Goal: Transaction & Acquisition: Purchase product/service

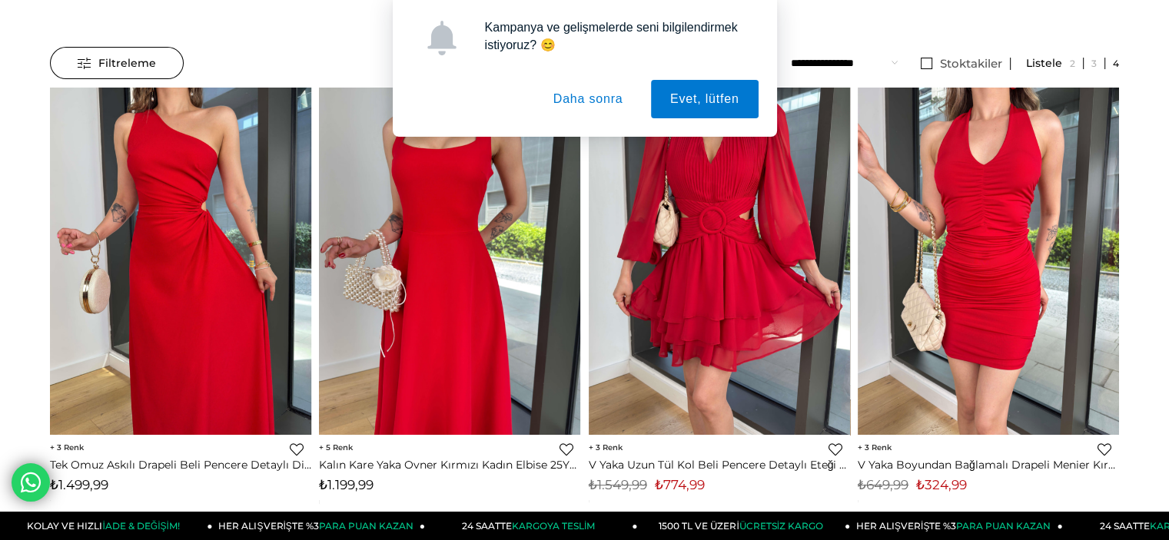
scroll to position [154, 0]
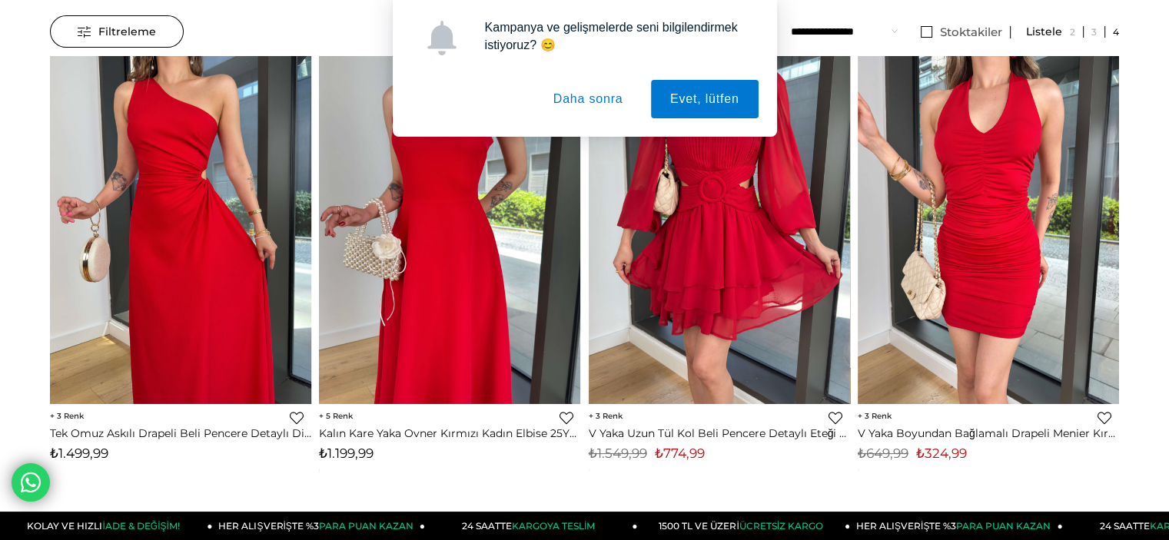
click at [612, 95] on button "Daha sonra" at bounding box center [588, 99] width 108 height 38
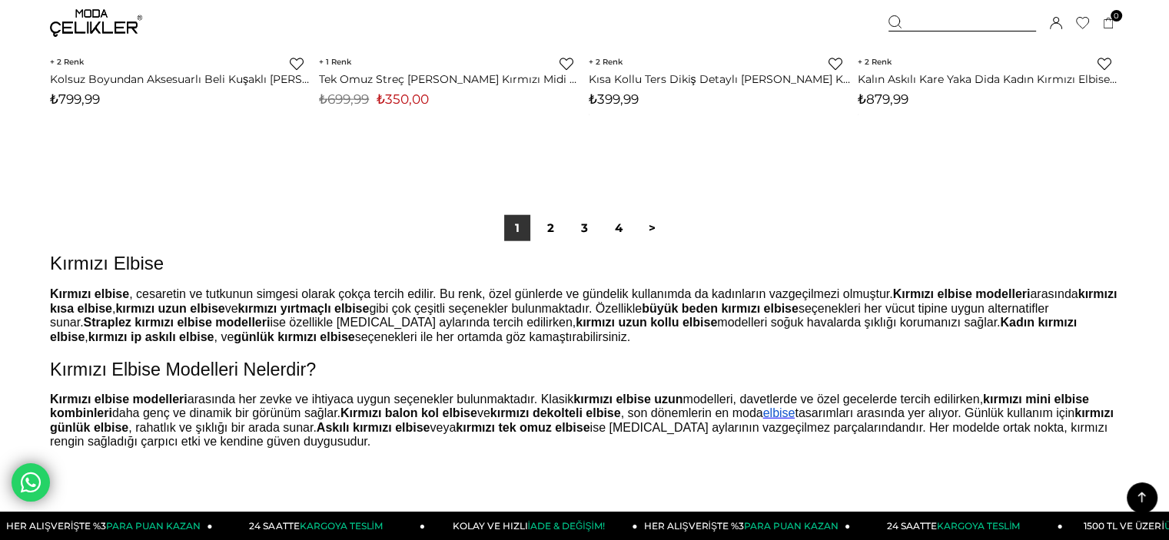
scroll to position [9531, 0]
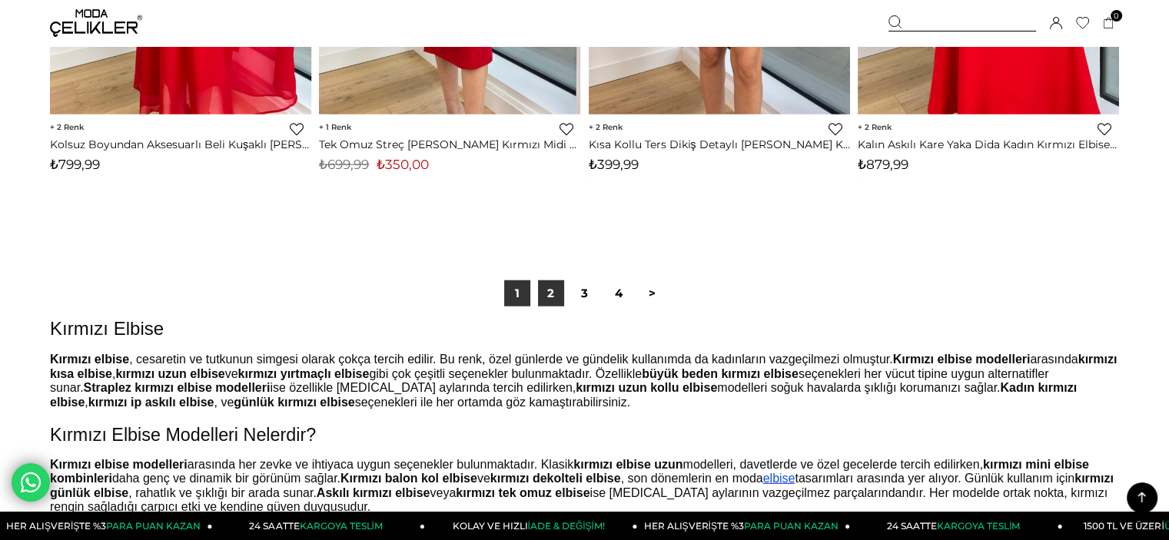
click at [553, 296] on link "2" at bounding box center [551, 294] width 26 height 26
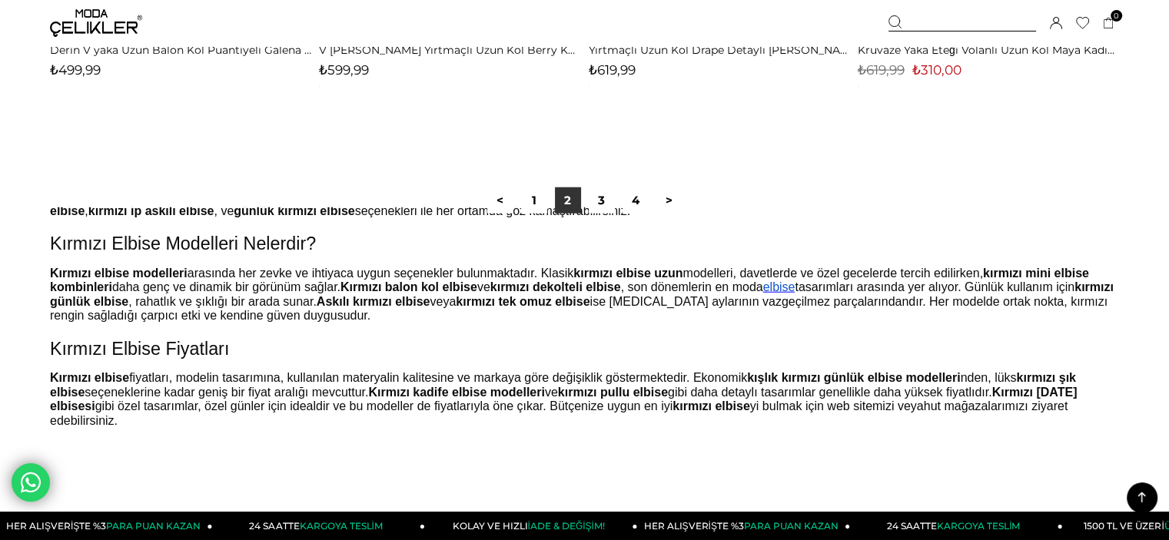
scroll to position [77, 0]
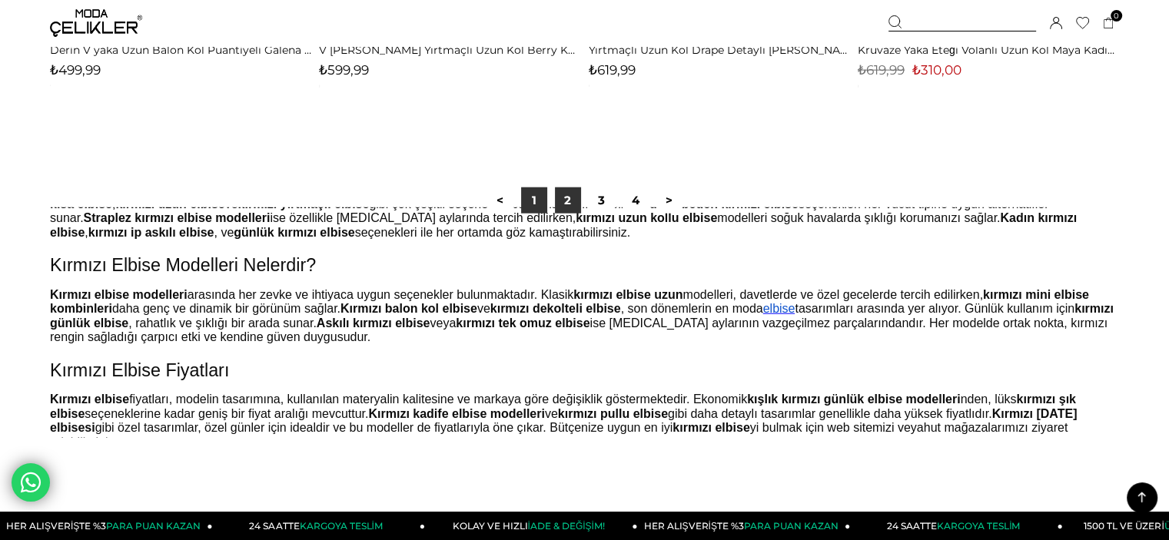
click at [536, 196] on link "1" at bounding box center [534, 201] width 26 height 26
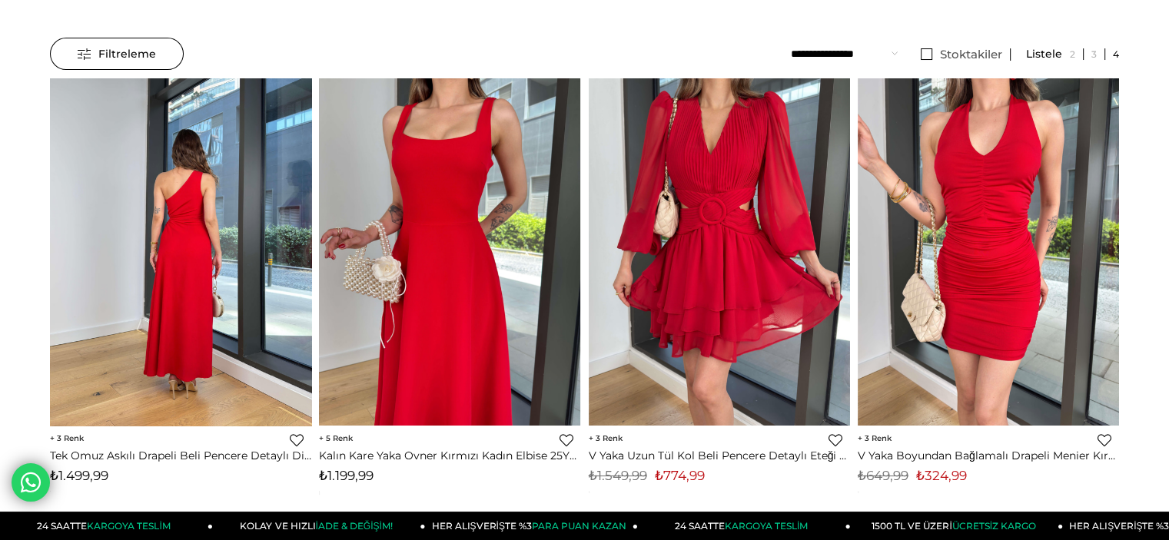
scroll to position [154, 0]
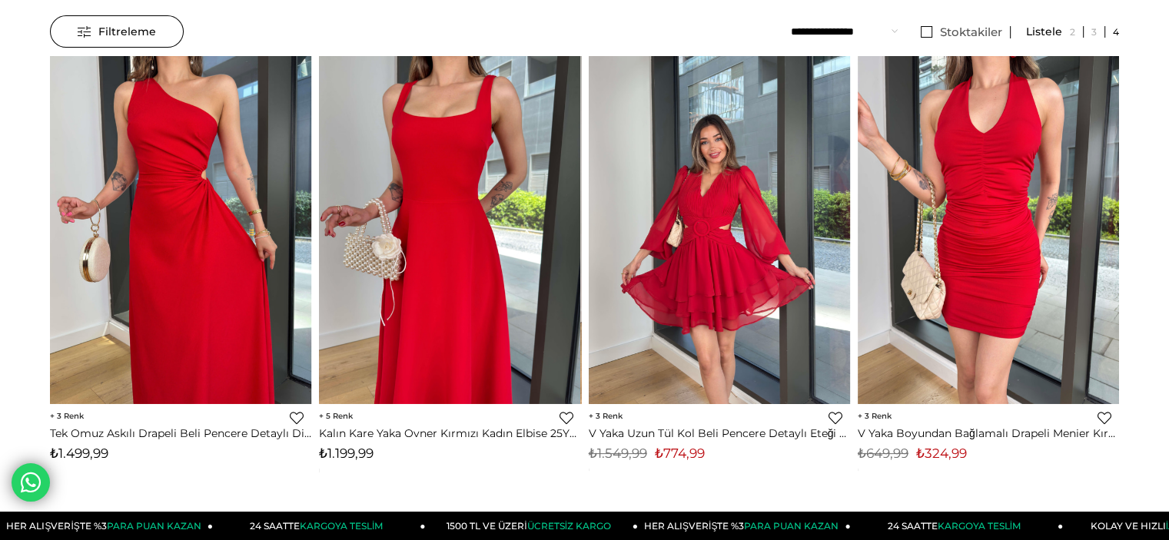
click at [729, 202] on img at bounding box center [719, 230] width 261 height 348
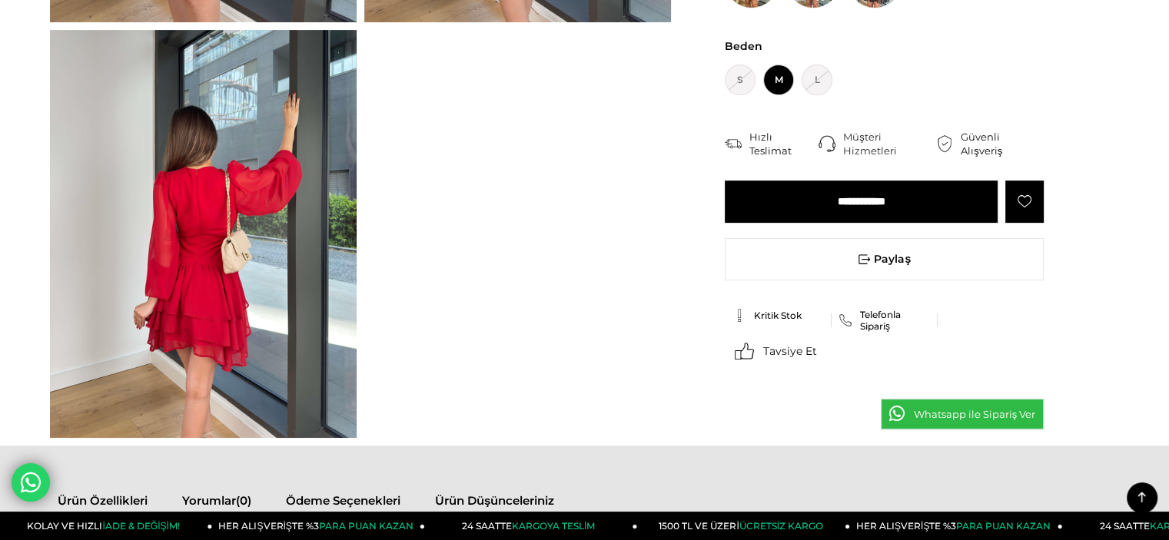
scroll to position [538, 0]
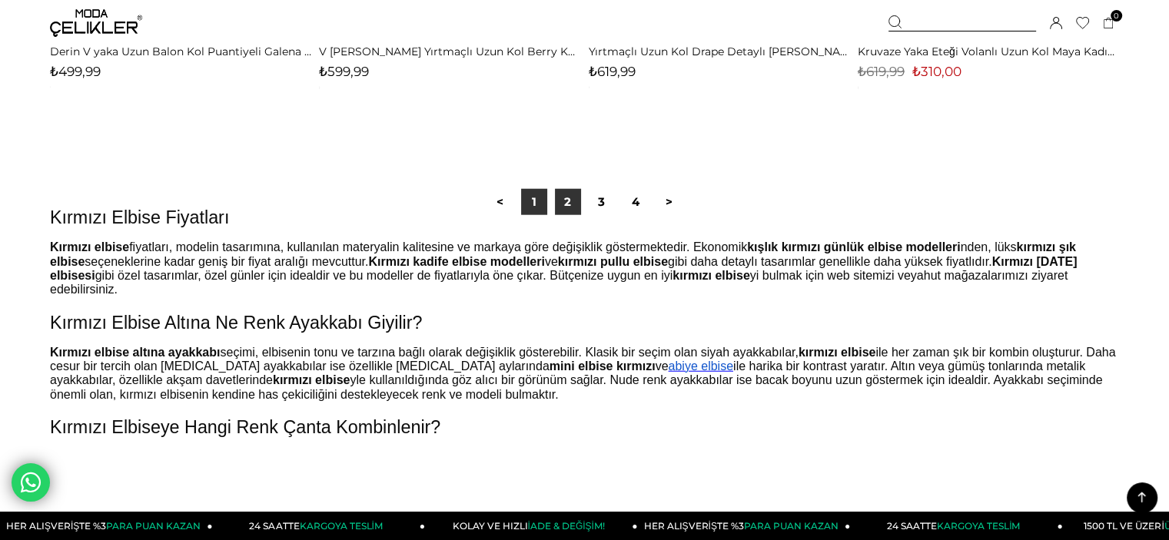
click at [529, 202] on link "1" at bounding box center [534, 202] width 26 height 26
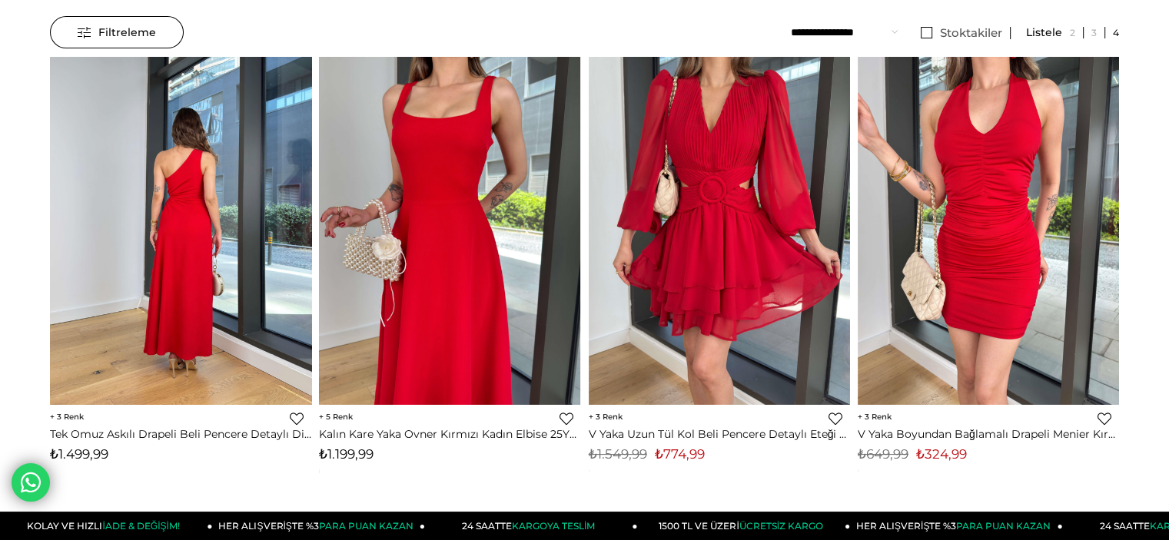
scroll to position [154, 0]
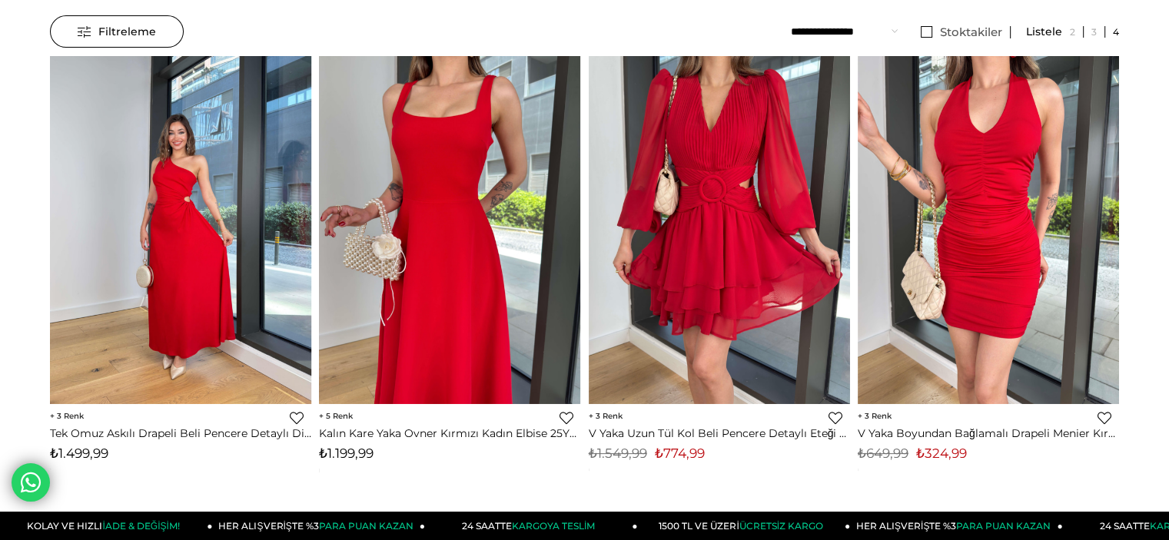
click at [217, 244] on div at bounding box center [181, 229] width 785 height 347
click at [205, 243] on img at bounding box center [180, 230] width 261 height 348
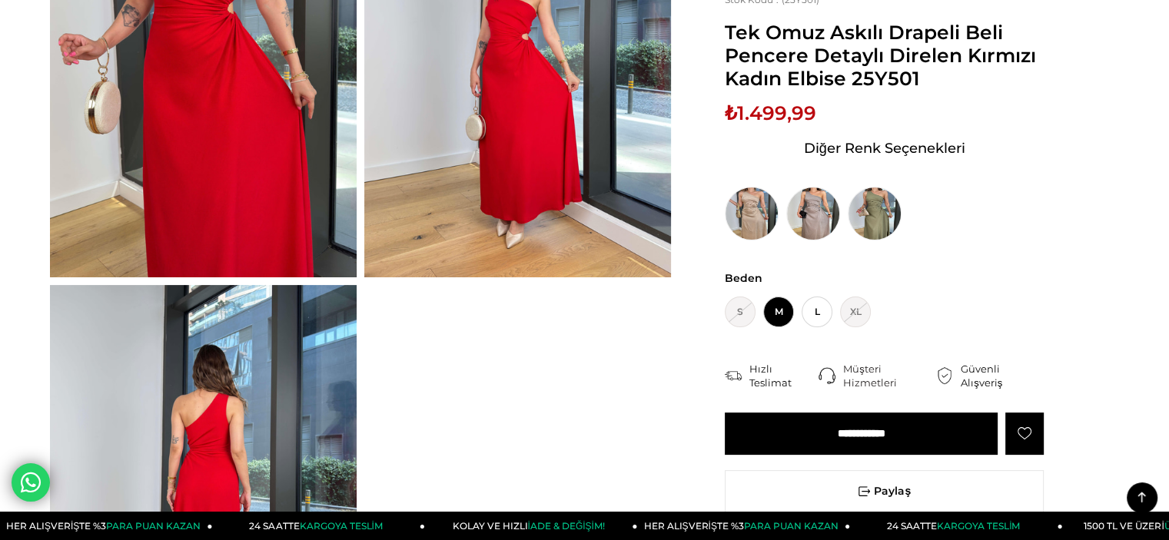
scroll to position [231, 0]
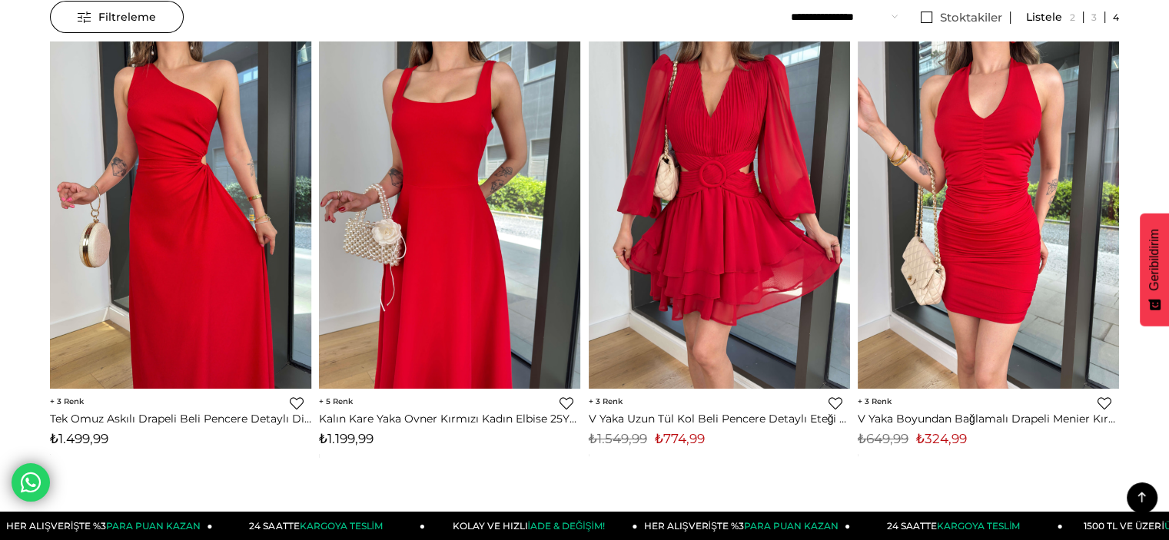
scroll to position [132, 0]
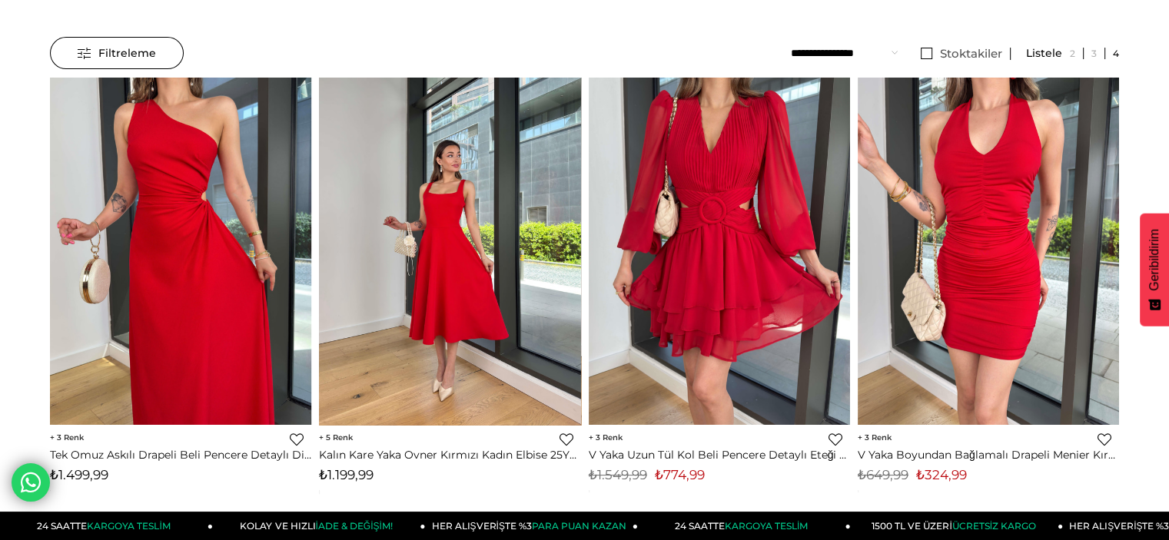
click at [448, 268] on img at bounding box center [449, 252] width 261 height 348
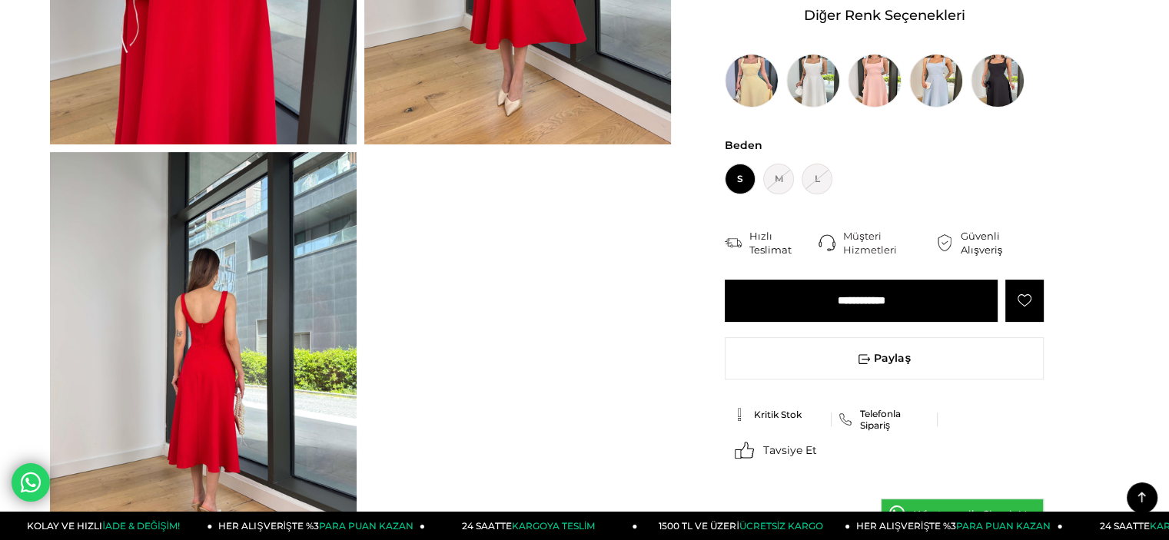
scroll to position [538, 0]
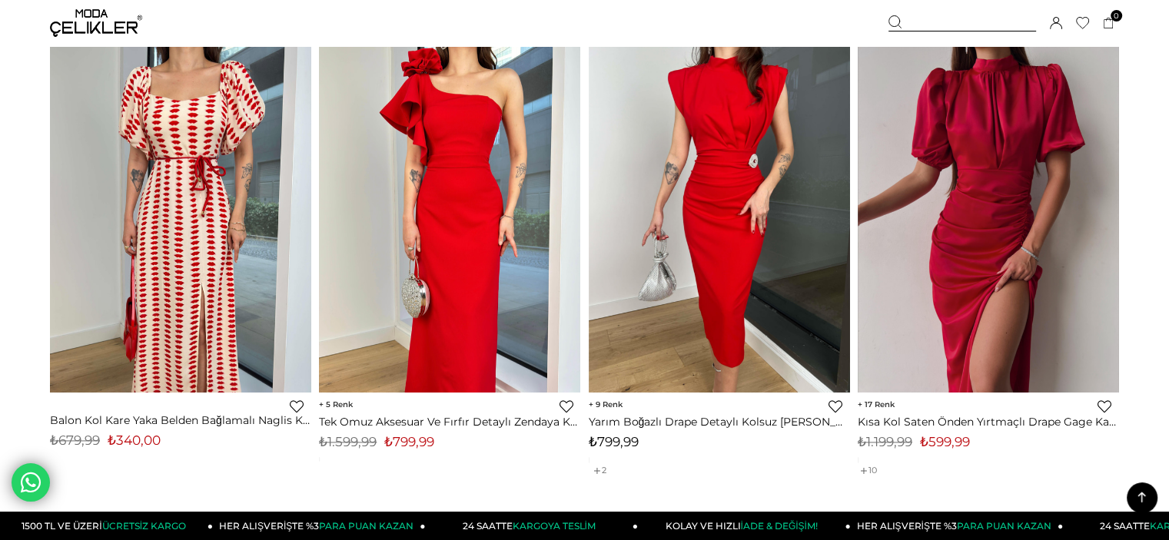
scroll to position [2054, 0]
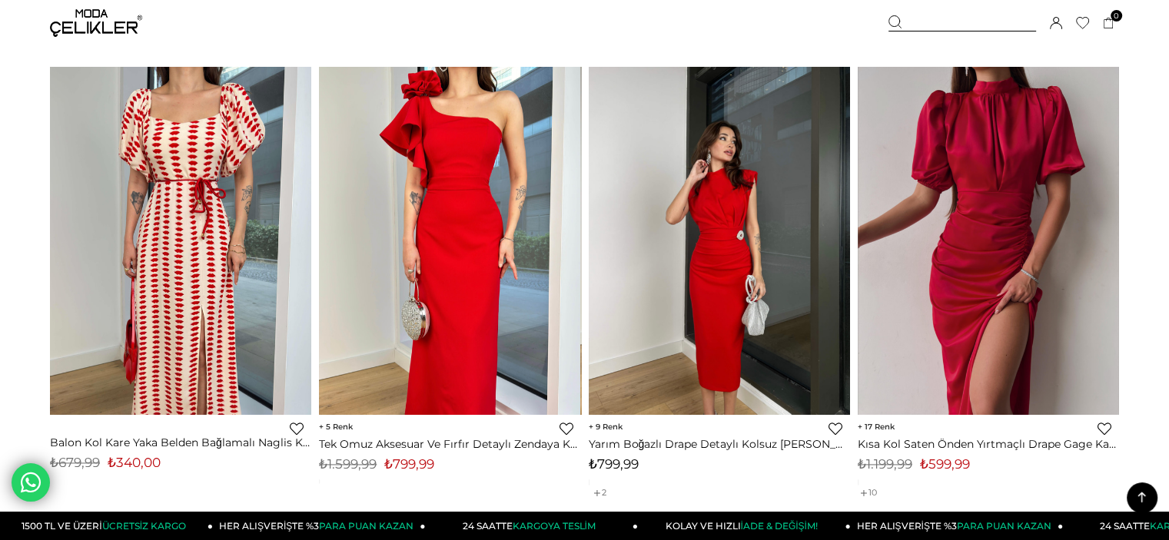
click at [732, 116] on div at bounding box center [589, 240] width 1046 height 347
click at [722, 214] on div at bounding box center [589, 240] width 1046 height 347
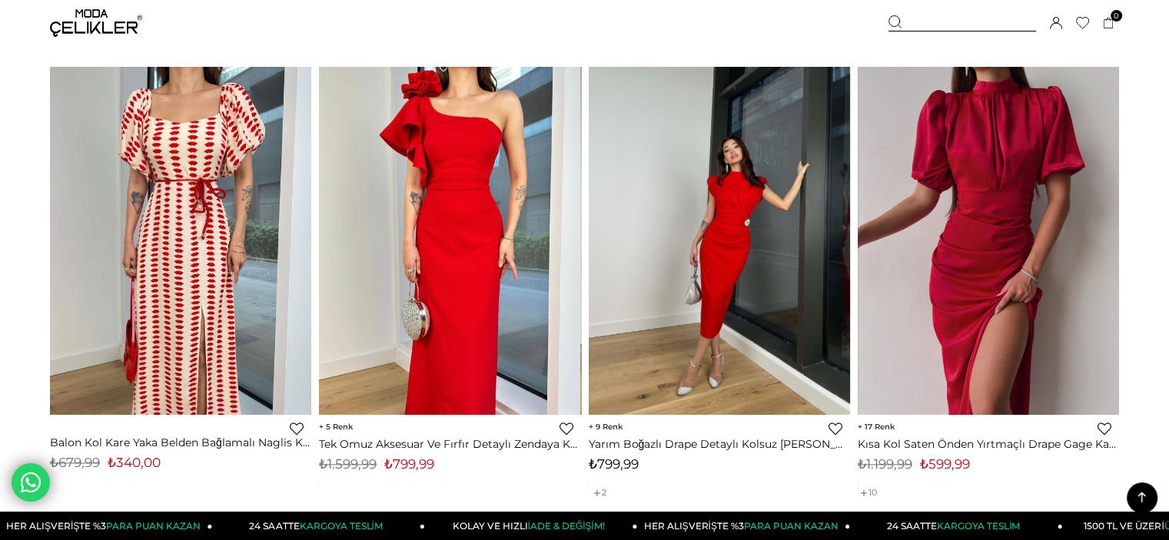
click at [729, 250] on img at bounding box center [719, 240] width 261 height 348
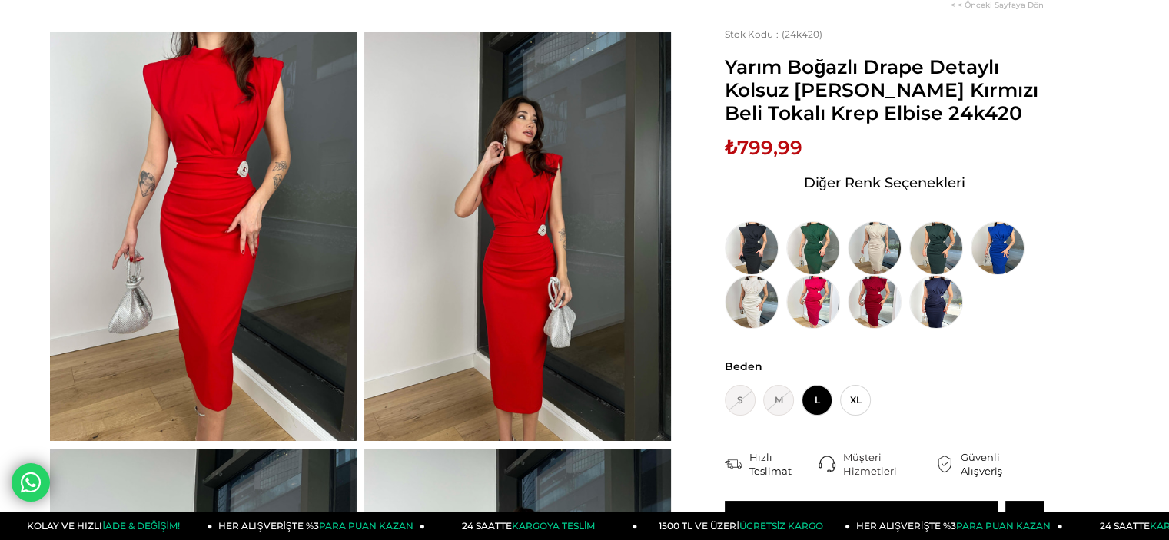
scroll to position [231, 0]
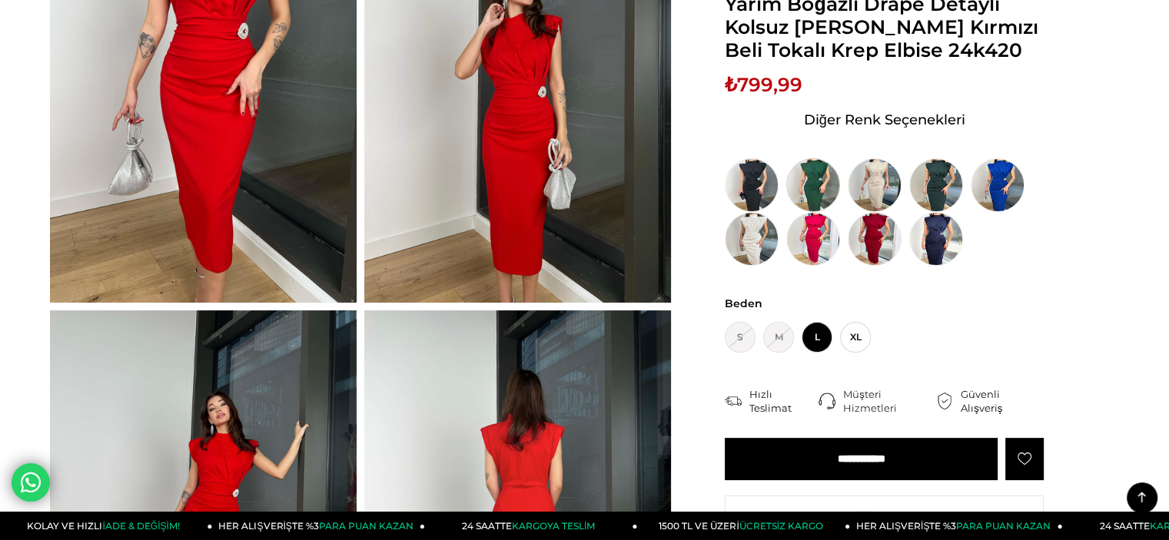
click at [828, 184] on img at bounding box center [813, 185] width 54 height 54
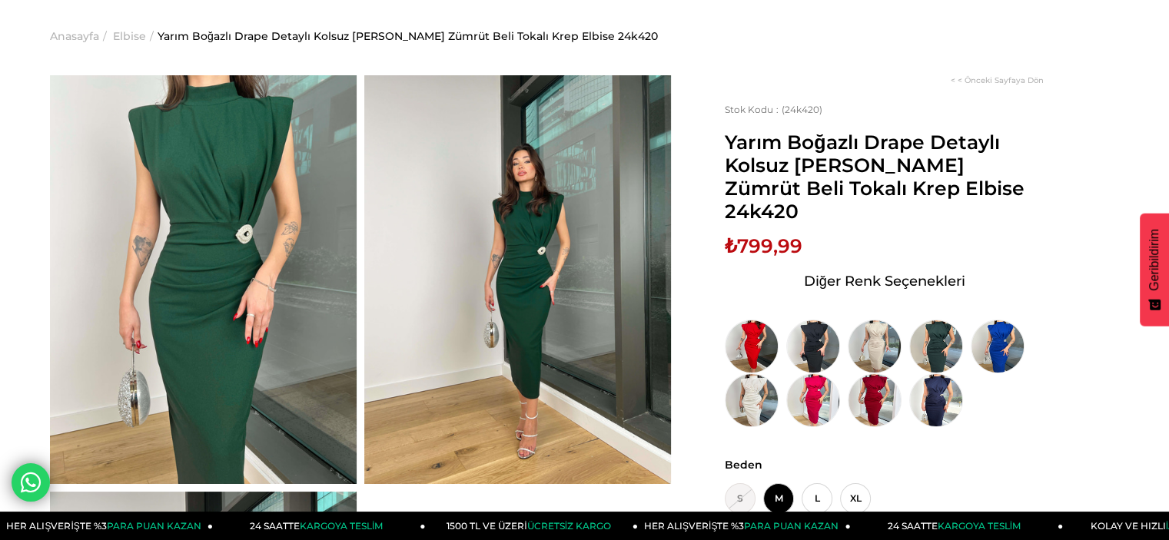
scroll to position [77, 0]
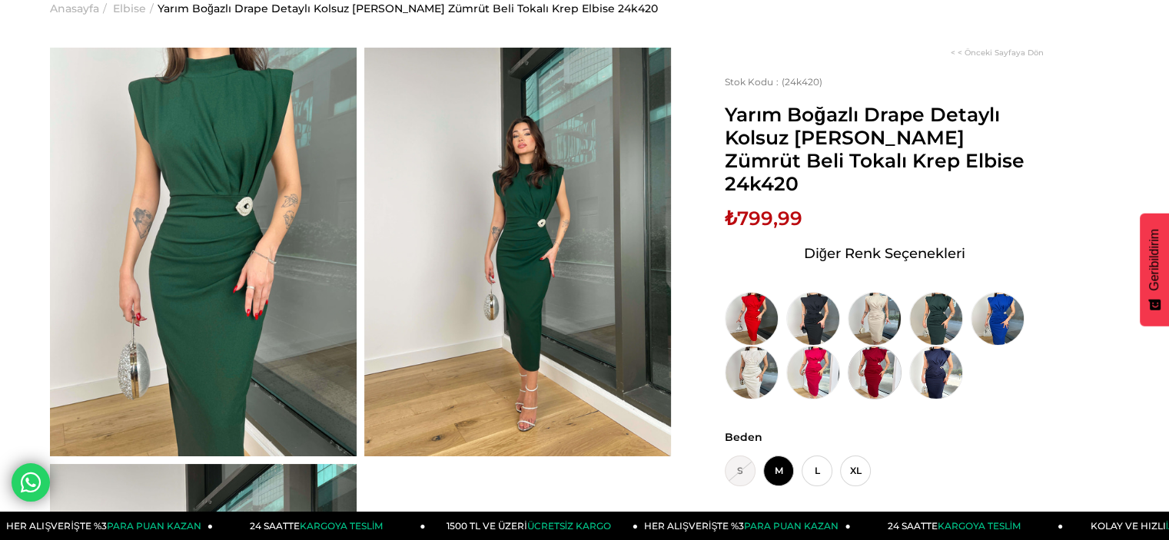
click at [876, 363] on img at bounding box center [875, 373] width 54 height 54
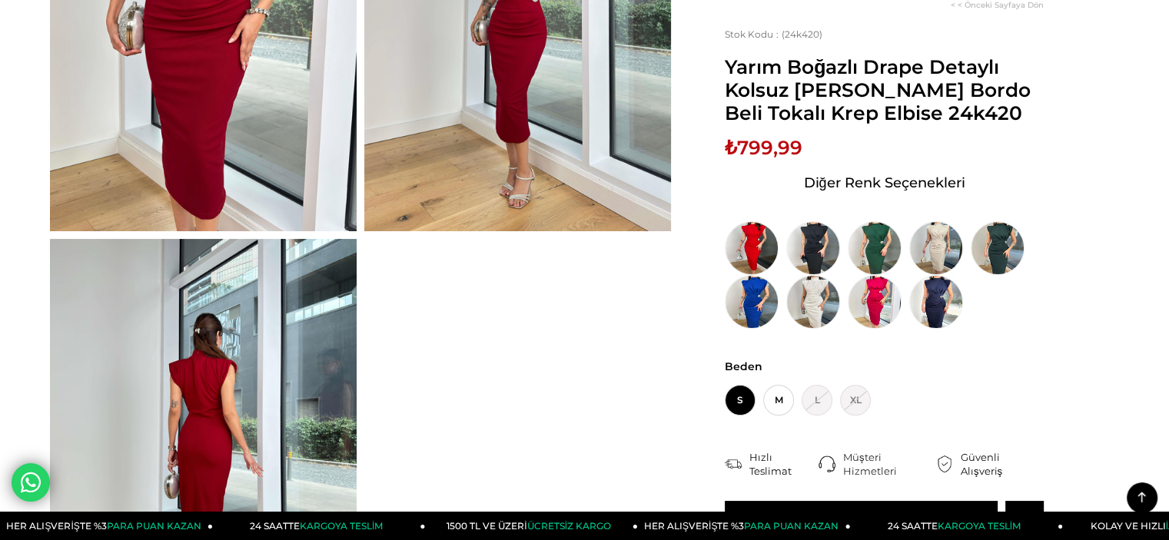
scroll to position [77, 0]
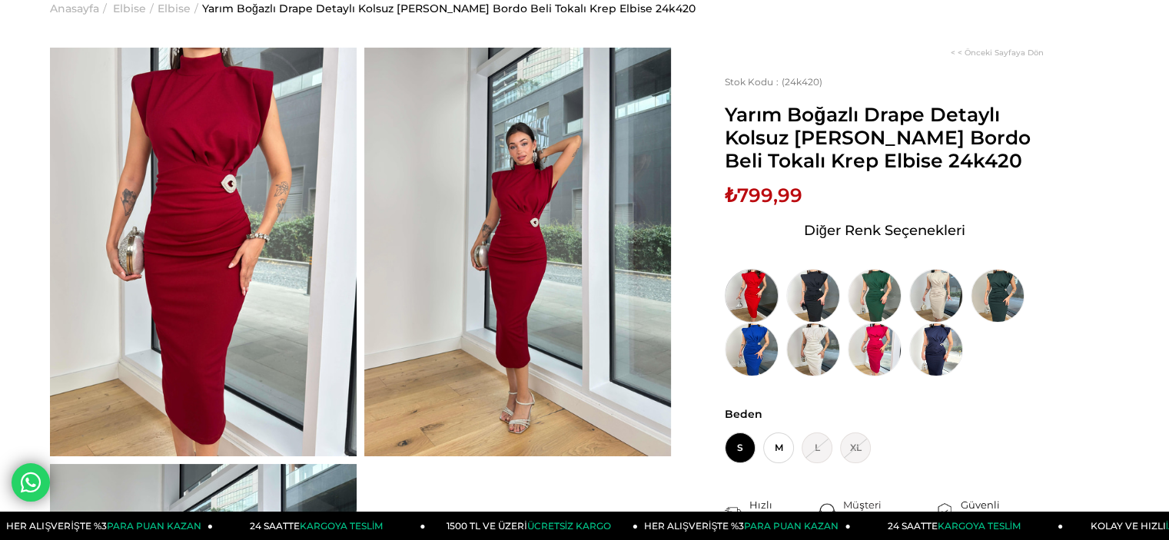
click at [757, 300] on img at bounding box center [752, 296] width 54 height 54
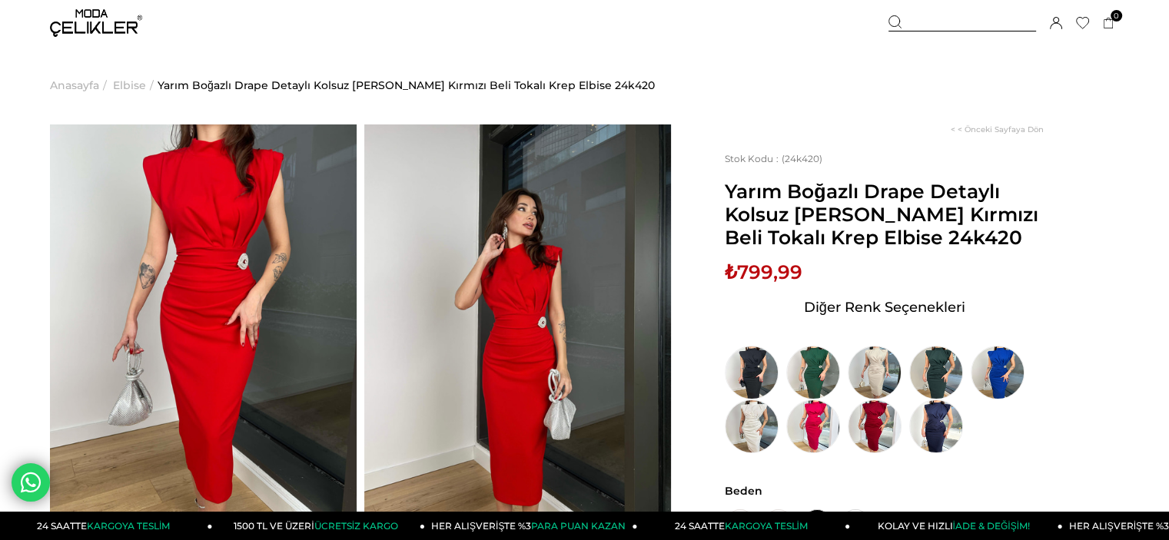
scroll to position [231, 0]
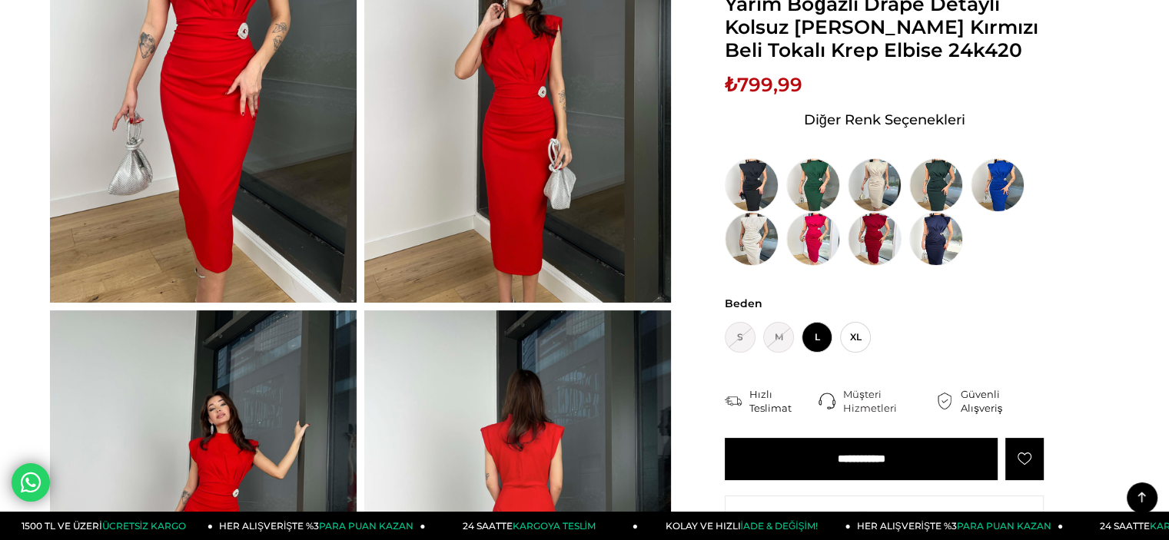
click at [822, 334] on span "L" at bounding box center [817, 337] width 31 height 31
click at [898, 453] on input "**********" at bounding box center [861, 459] width 273 height 42
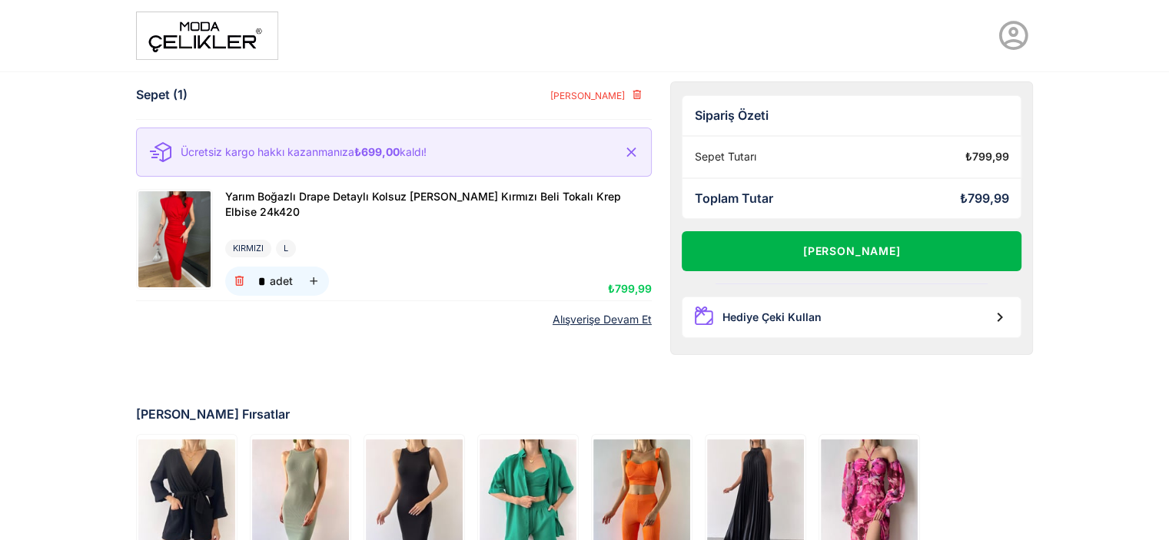
click at [845, 246] on button "[PERSON_NAME]" at bounding box center [852, 251] width 340 height 40
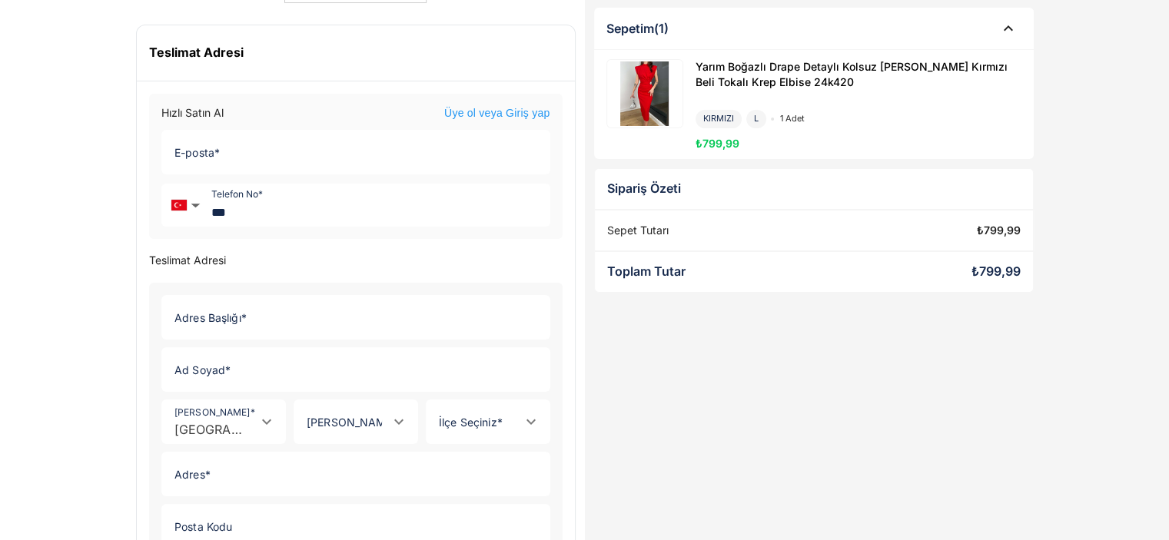
scroll to position [77, 0]
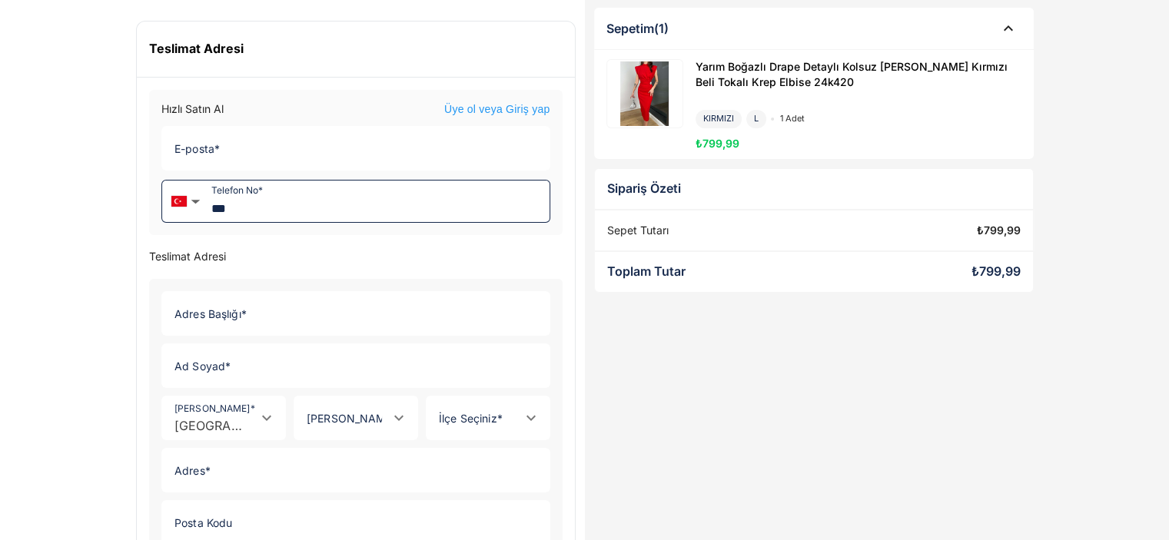
click at [303, 221] on input "***" at bounding box center [378, 202] width 344 height 42
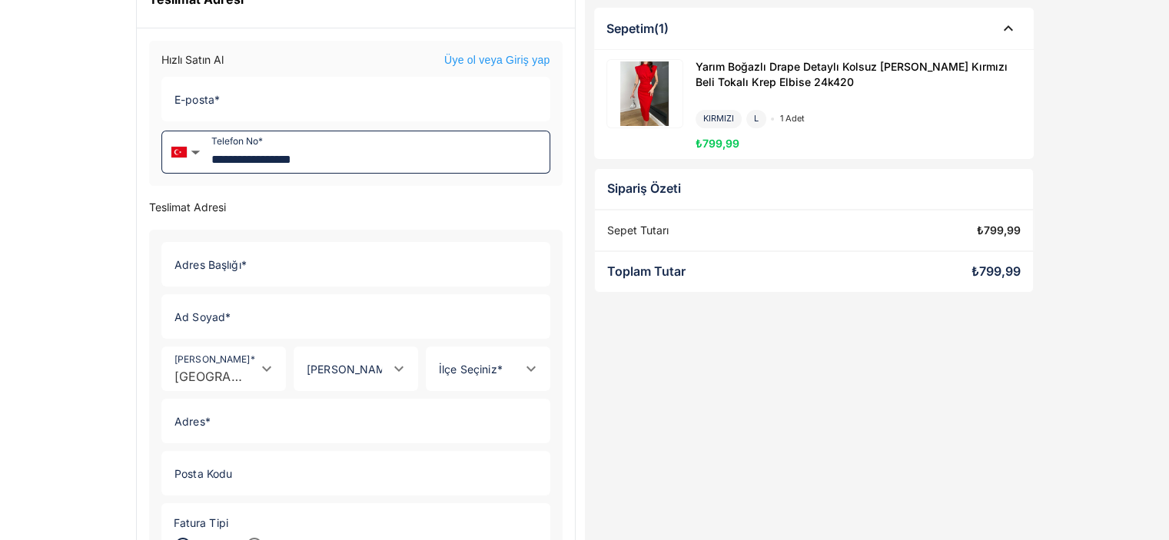
scroll to position [154, 0]
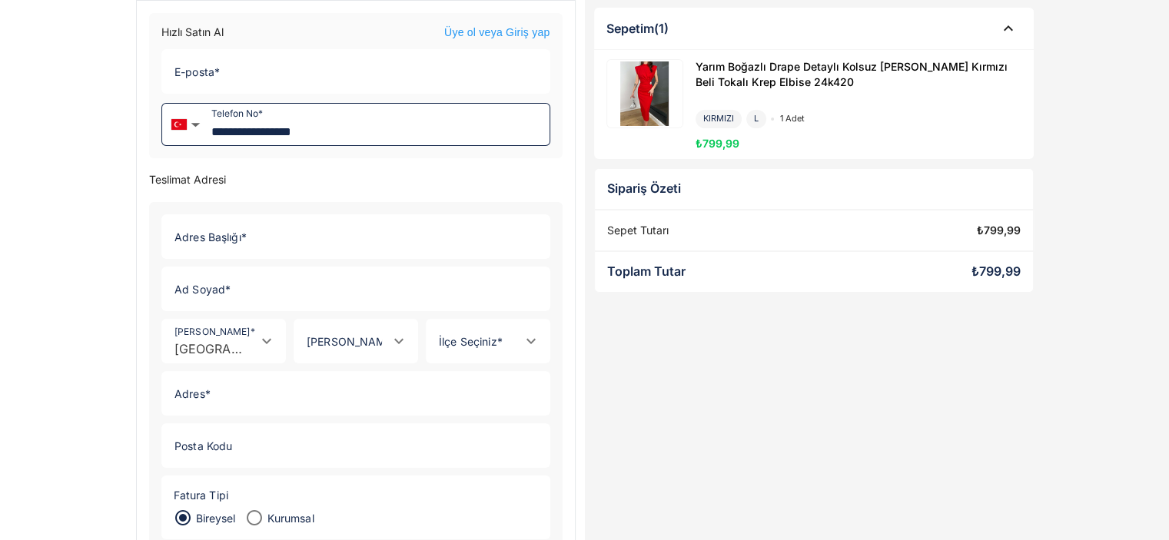
type input "**********"
click at [283, 243] on input "Adres Başlığı *" at bounding box center [351, 236] width 378 height 43
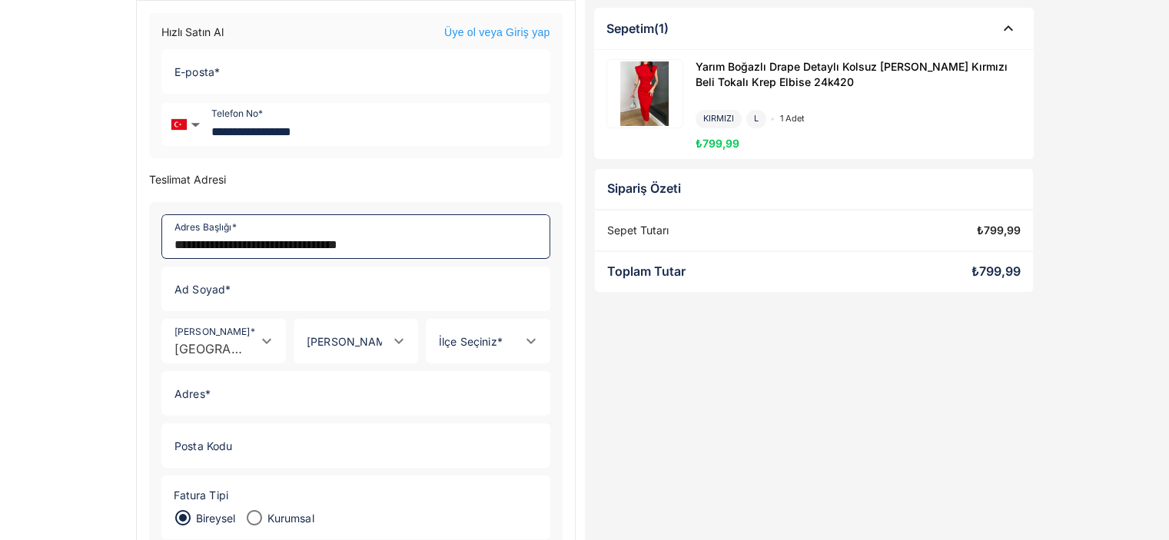
type input "**********"
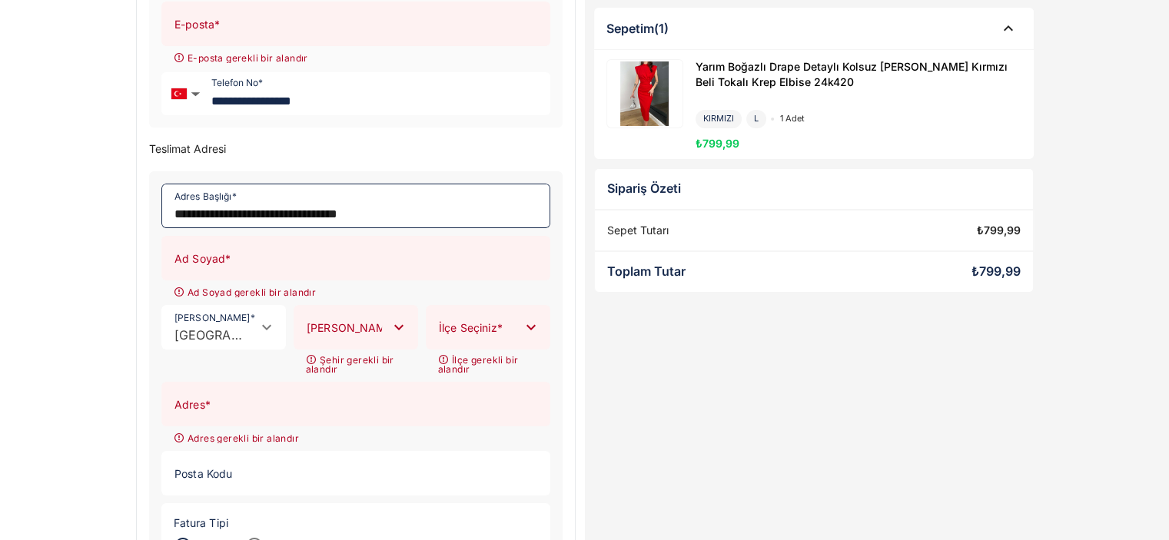
scroll to position [203, 0]
click at [256, 273] on input "Ad Soyad *" at bounding box center [351, 256] width 378 height 43
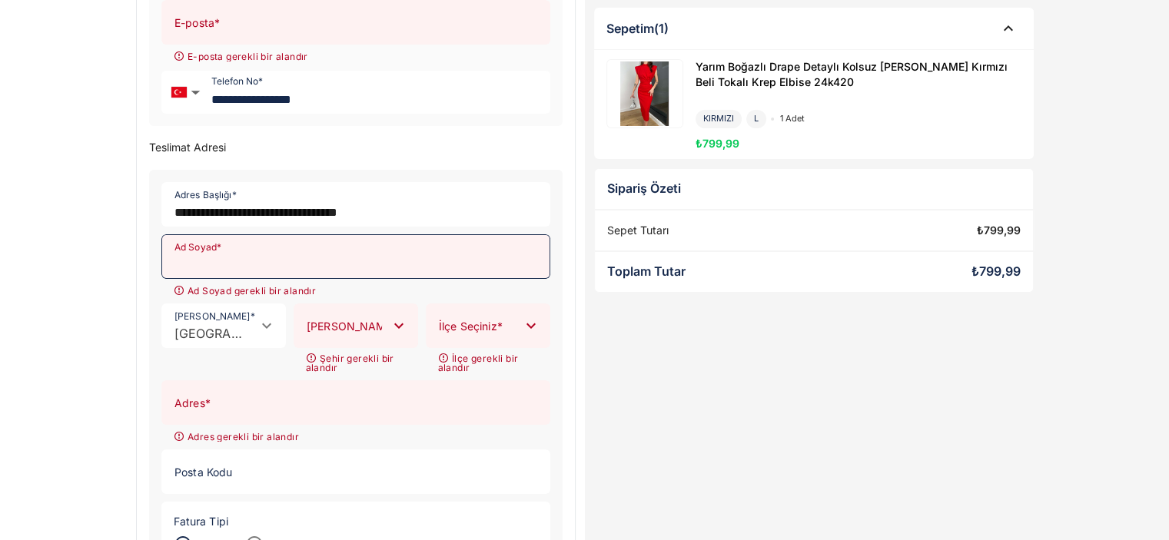
type input "**********"
type input "*******"
type input "******"
type input "**********"
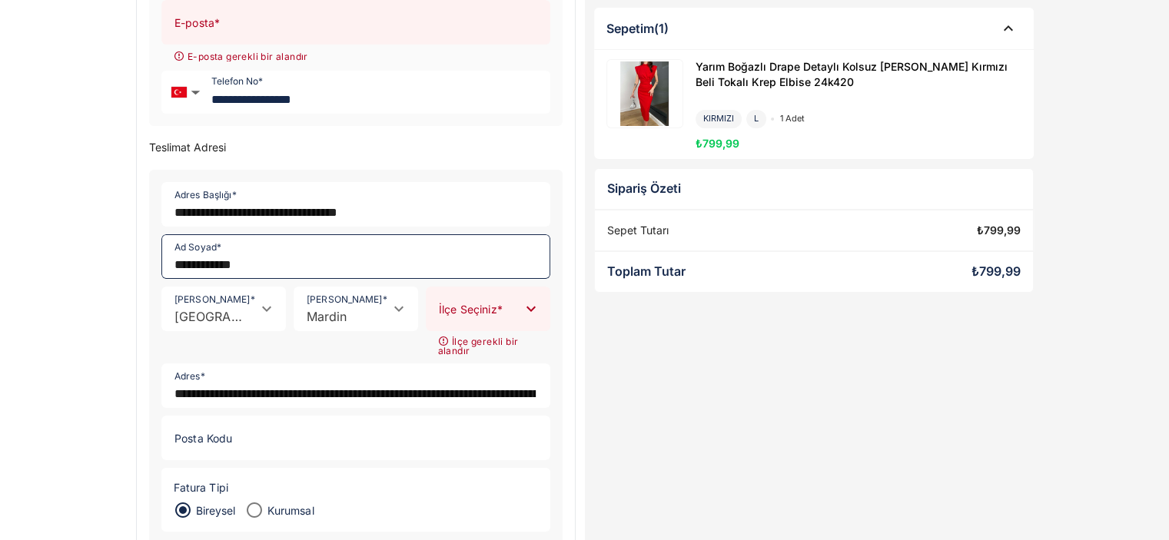
click at [489, 310] on input "[PERSON_NAME] *" at bounding box center [473, 317] width 92 height 15
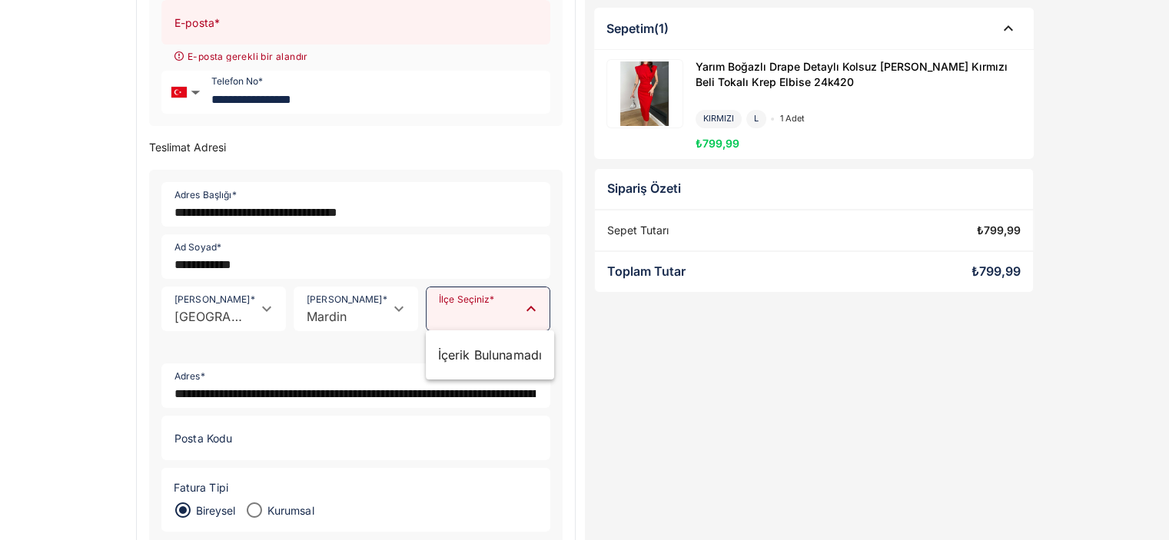
type input "*******"
click at [338, 359] on form "**********" at bounding box center [356, 400] width 414 height 460
click at [530, 294] on div at bounding box center [530, 308] width 22 height 43
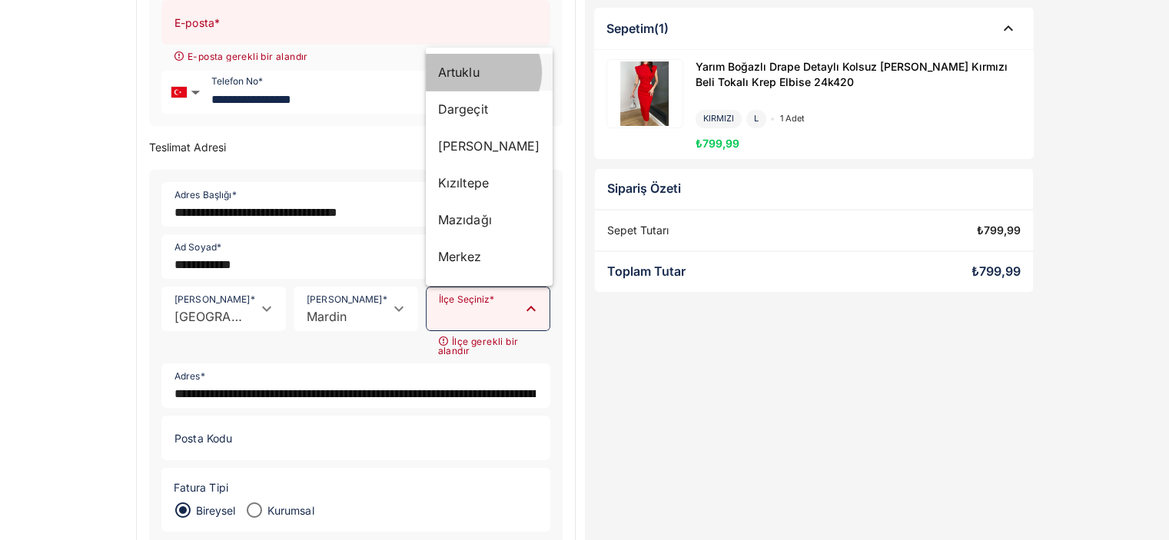
click at [473, 75] on div "Artuklu" at bounding box center [489, 72] width 102 height 18
type input "*******"
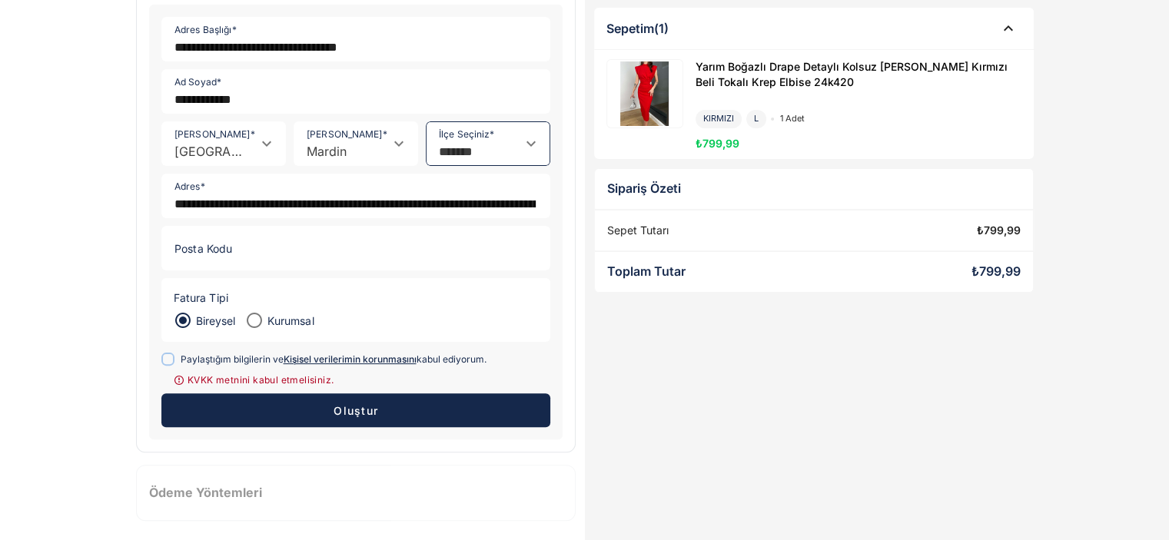
scroll to position [370, 0]
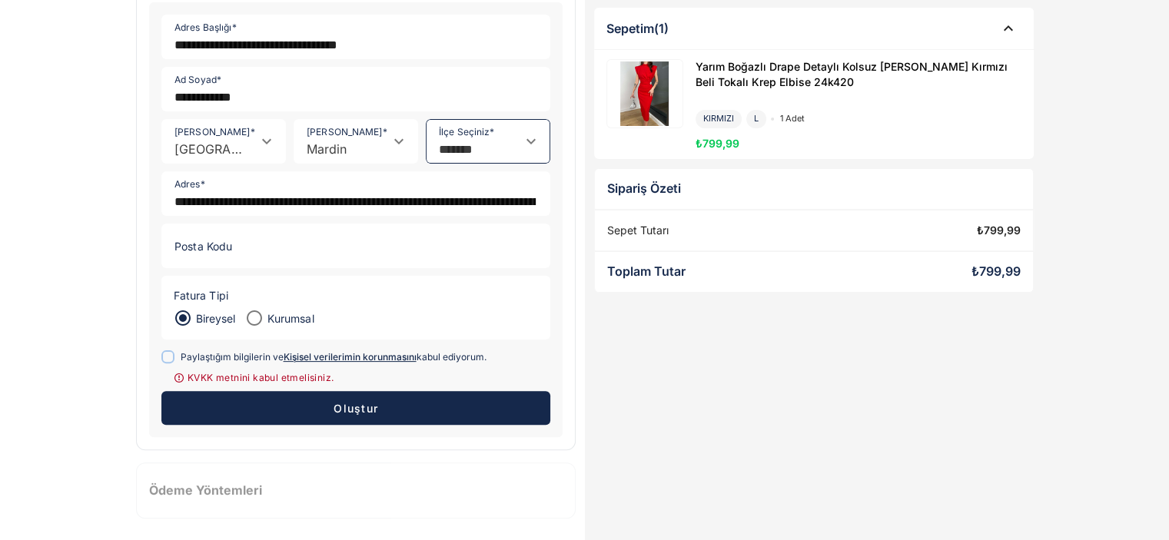
drag, startPoint x: 163, startPoint y: 351, endPoint x: 231, endPoint y: 374, distance: 72.2
click at [163, 353] on icon at bounding box center [167, 357] width 8 height 8
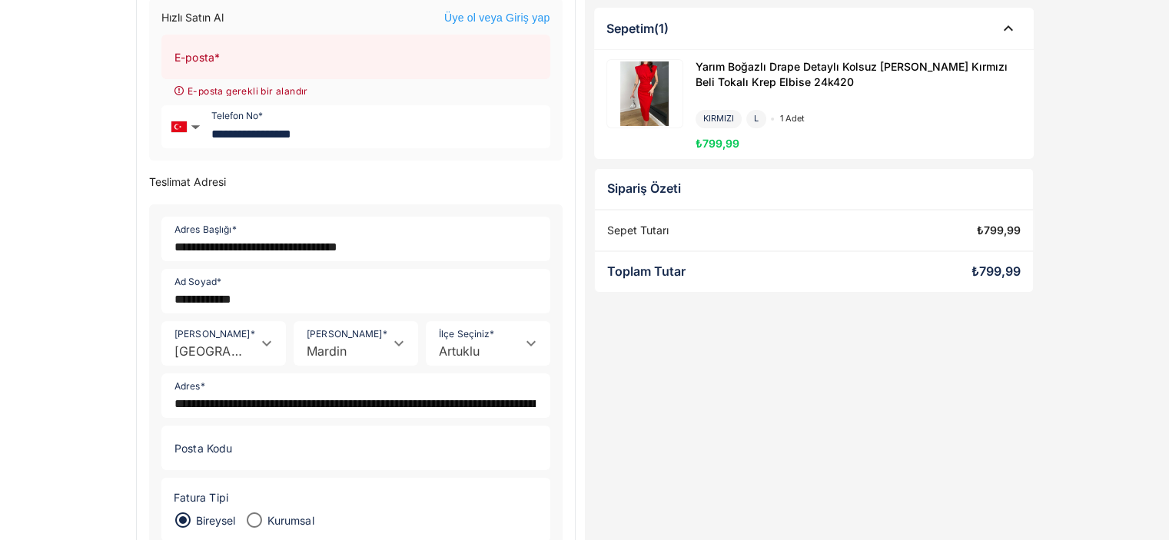
scroll to position [0, 0]
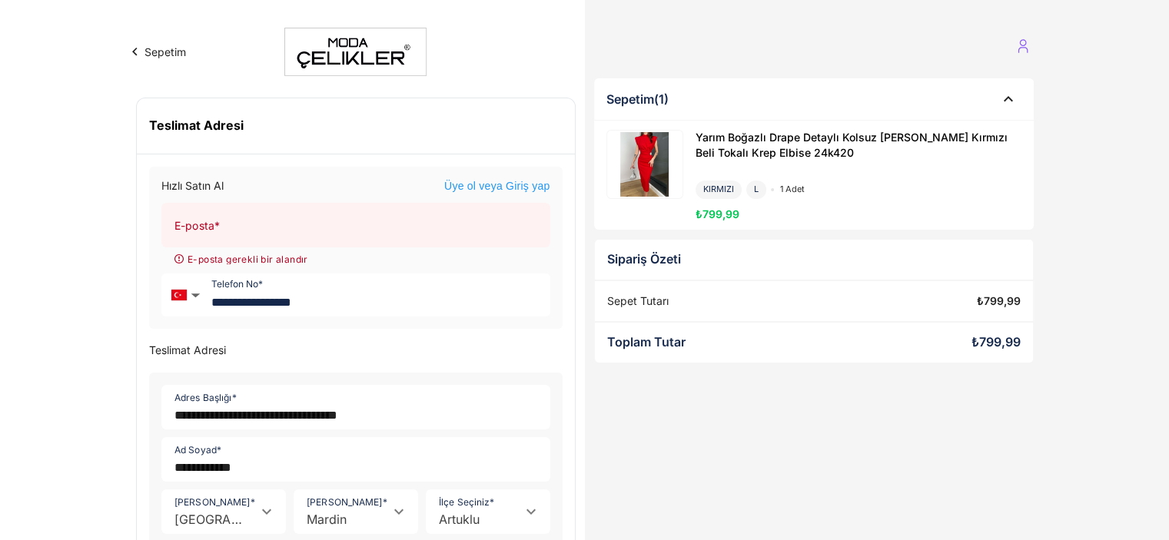
click at [264, 231] on input "E-posta *" at bounding box center [351, 225] width 378 height 43
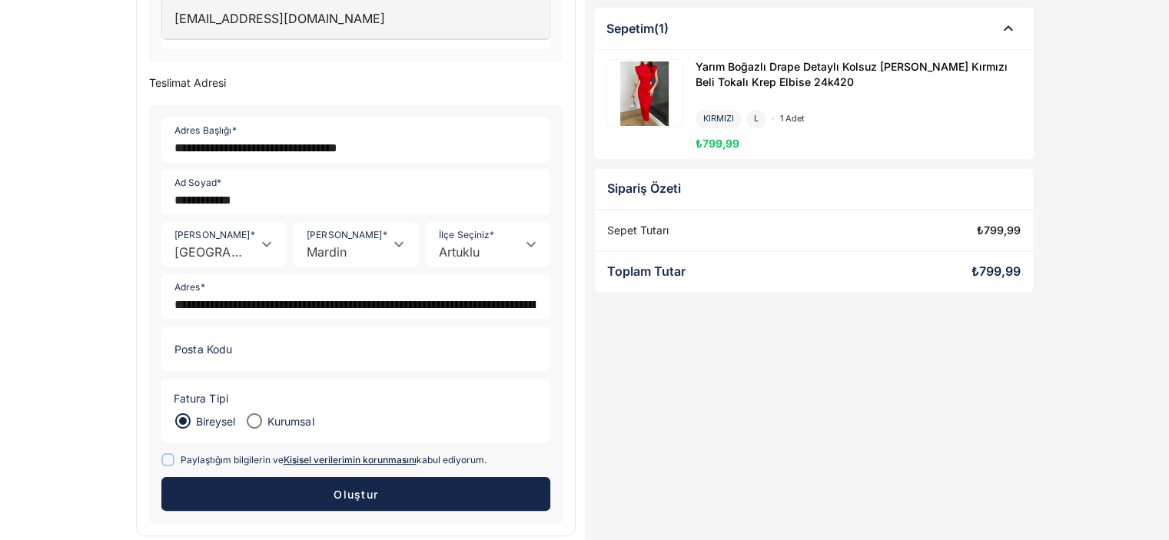
scroll to position [337, 0]
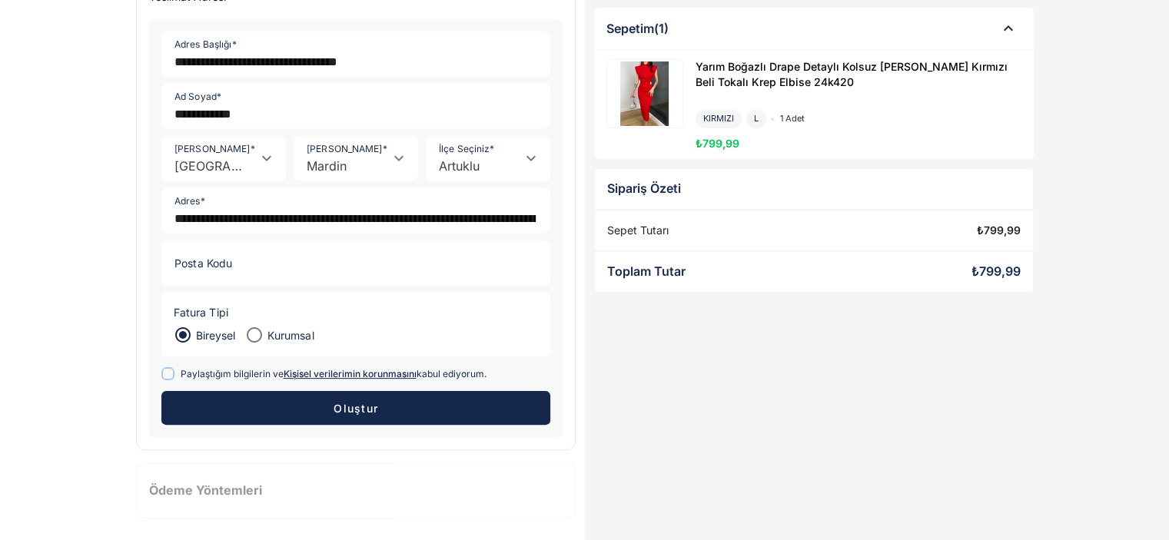
type input "**********"
click at [351, 402] on span "Oluştur" at bounding box center [355, 408] width 45 height 13
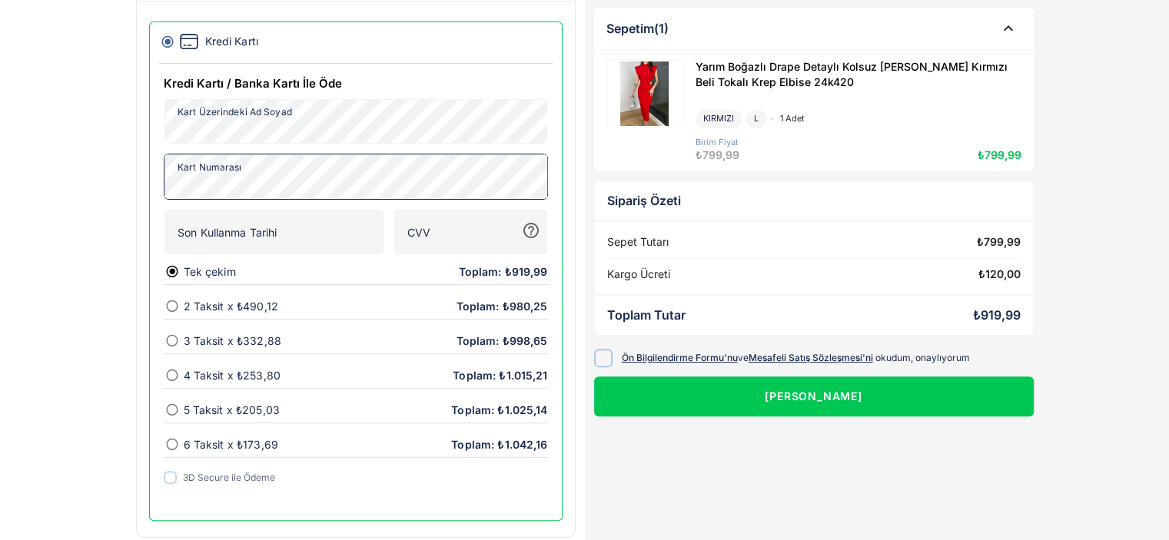
scroll to position [407, 0]
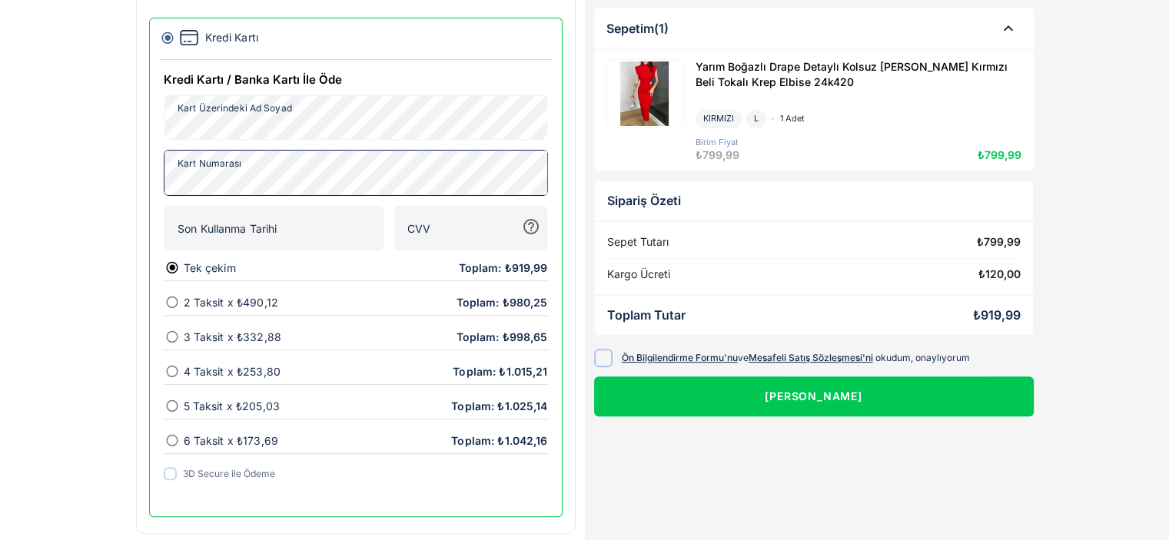
click at [600, 357] on icon at bounding box center [603, 358] width 12 height 12
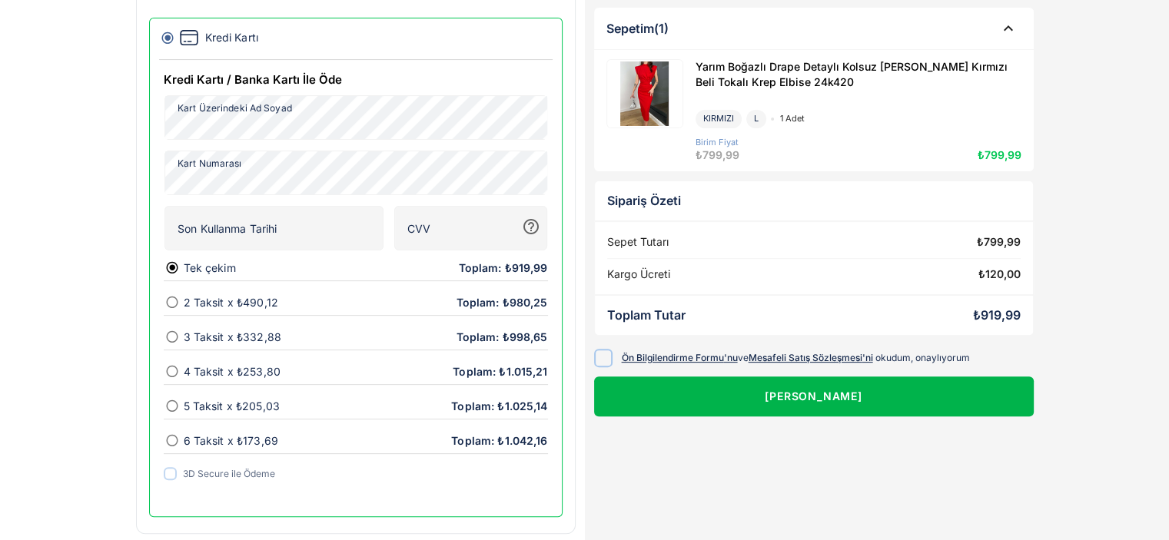
click at [819, 388] on button "[PERSON_NAME]" at bounding box center [814, 397] width 440 height 40
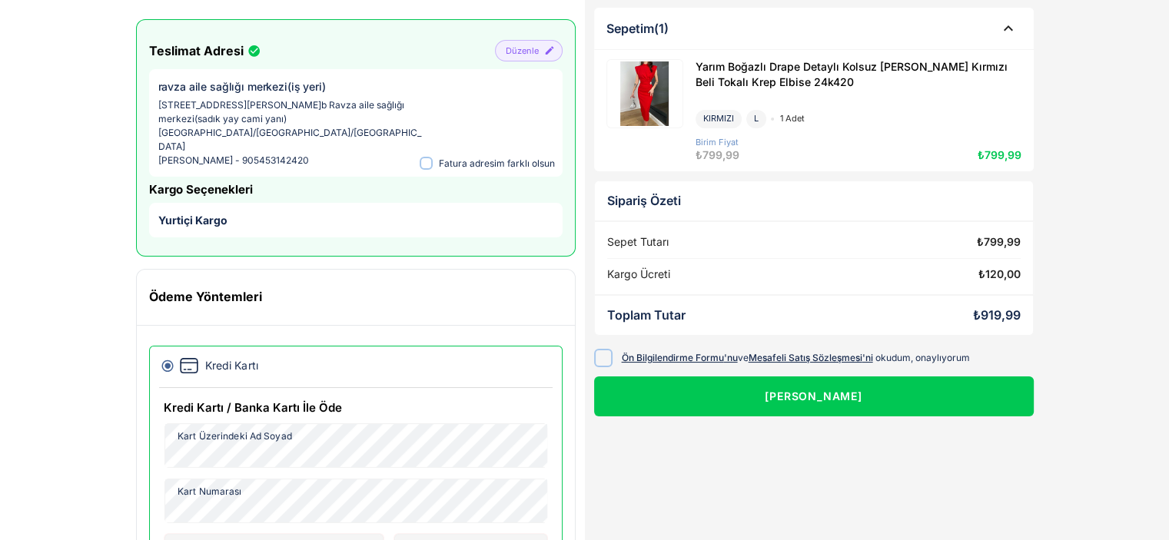
scroll to position [0, 0]
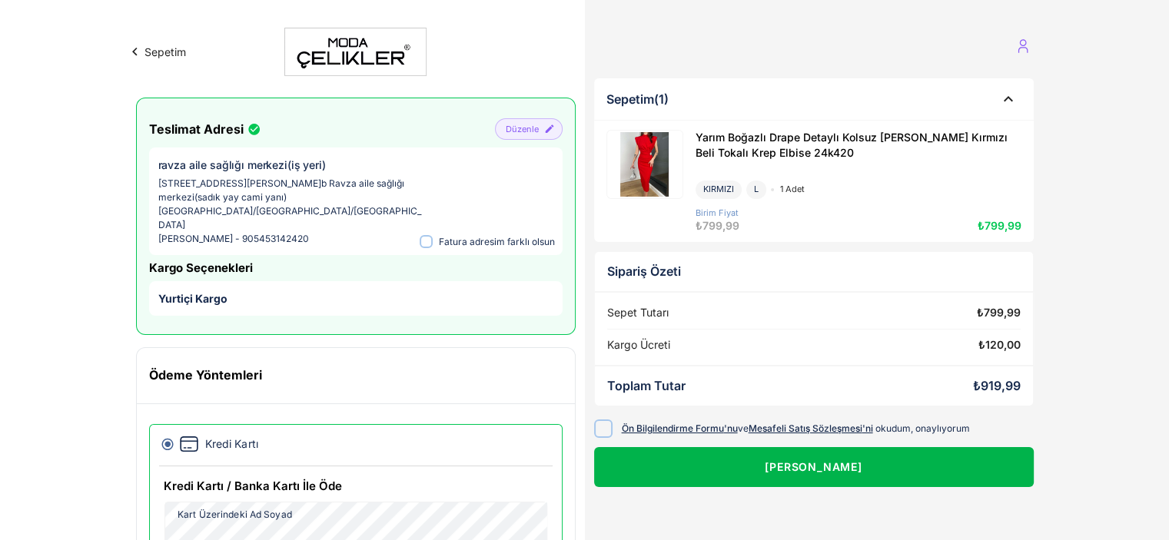
click at [849, 468] on button "[PERSON_NAME]" at bounding box center [814, 467] width 440 height 40
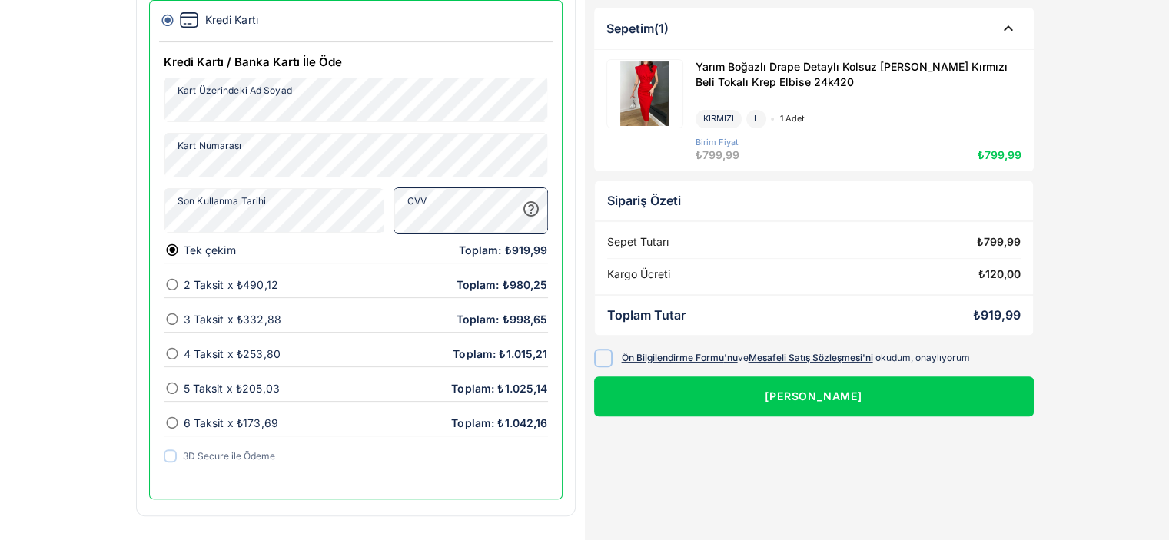
scroll to position [407, 0]
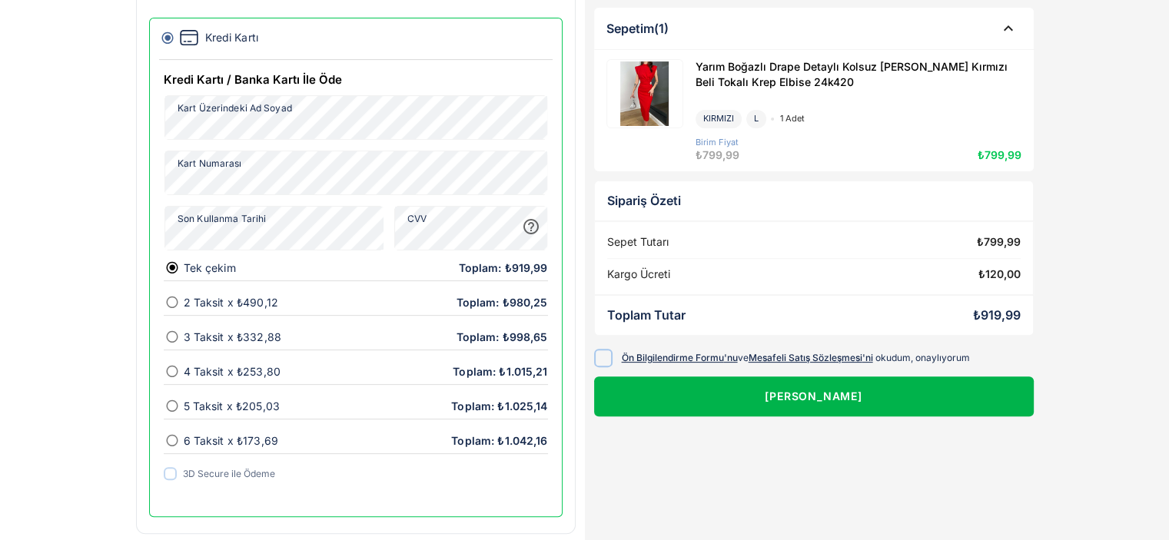
click at [941, 388] on button "[PERSON_NAME]" at bounding box center [814, 397] width 440 height 40
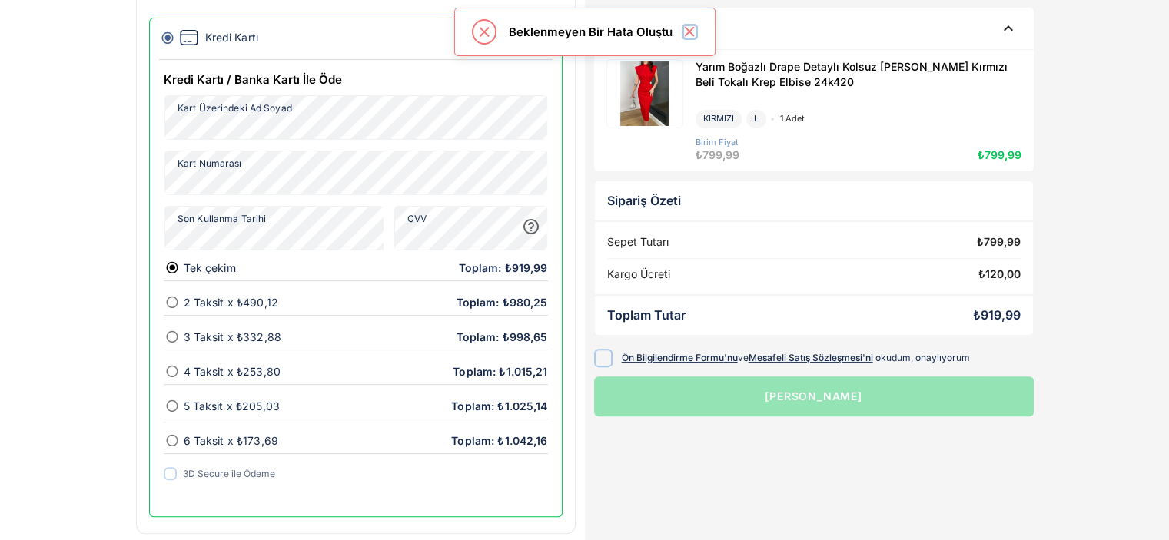
click at [691, 34] on icon "Close this dialog" at bounding box center [690, 32] width 16 height 16
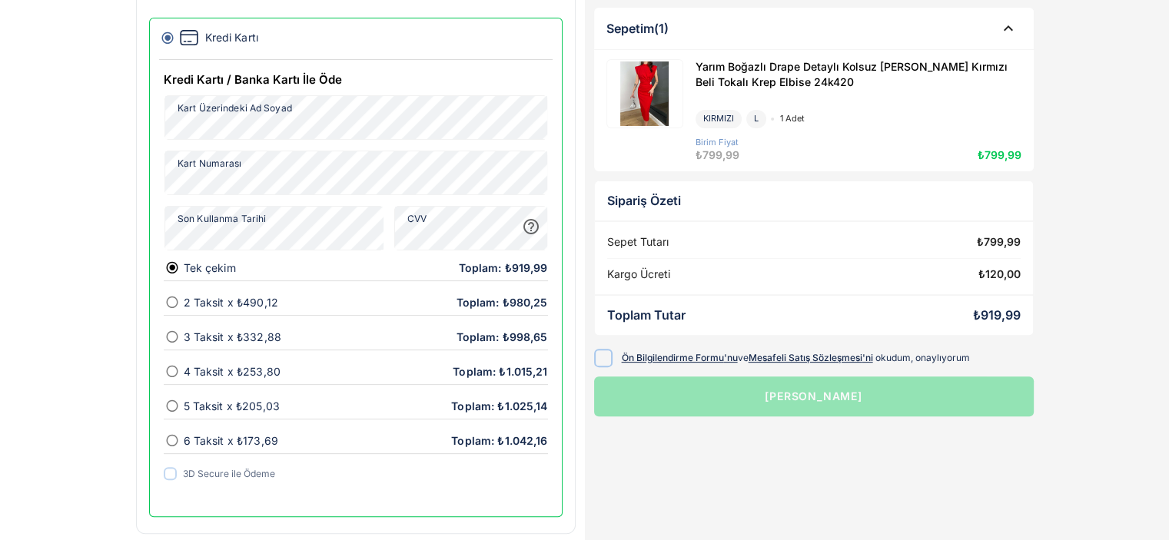
click at [859, 405] on div "[PERSON_NAME]" at bounding box center [814, 397] width 440 height 40
click at [174, 470] on icon at bounding box center [169, 474] width 8 height 8
click at [168, 470] on icon at bounding box center [169, 474] width 8 height 8
click at [799, 391] on div "[PERSON_NAME]" at bounding box center [814, 397] width 440 height 40
click at [818, 394] on div "[PERSON_NAME]" at bounding box center [814, 397] width 440 height 40
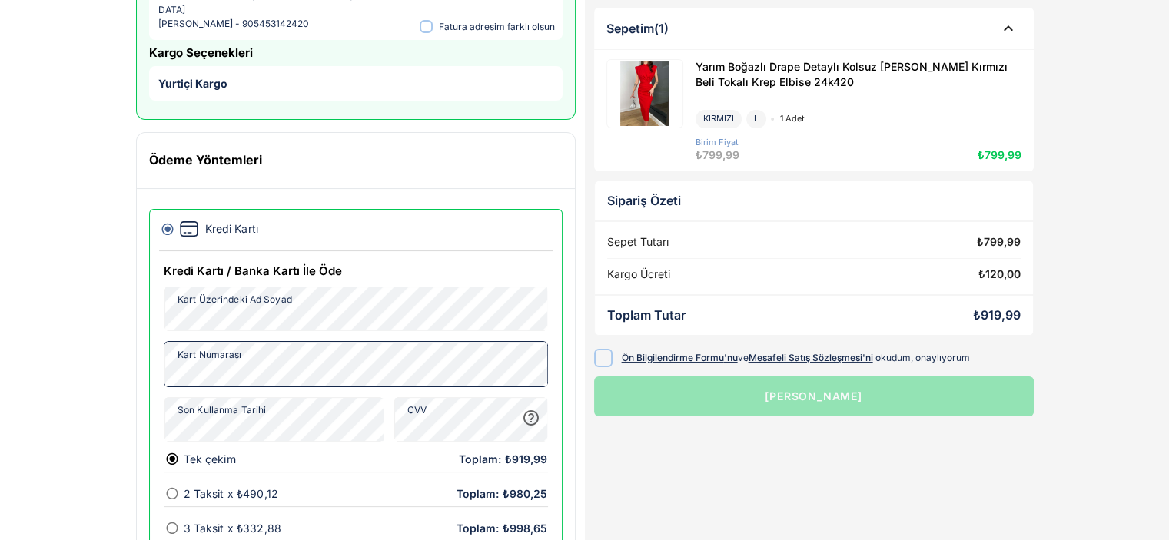
scroll to position [22, 0]
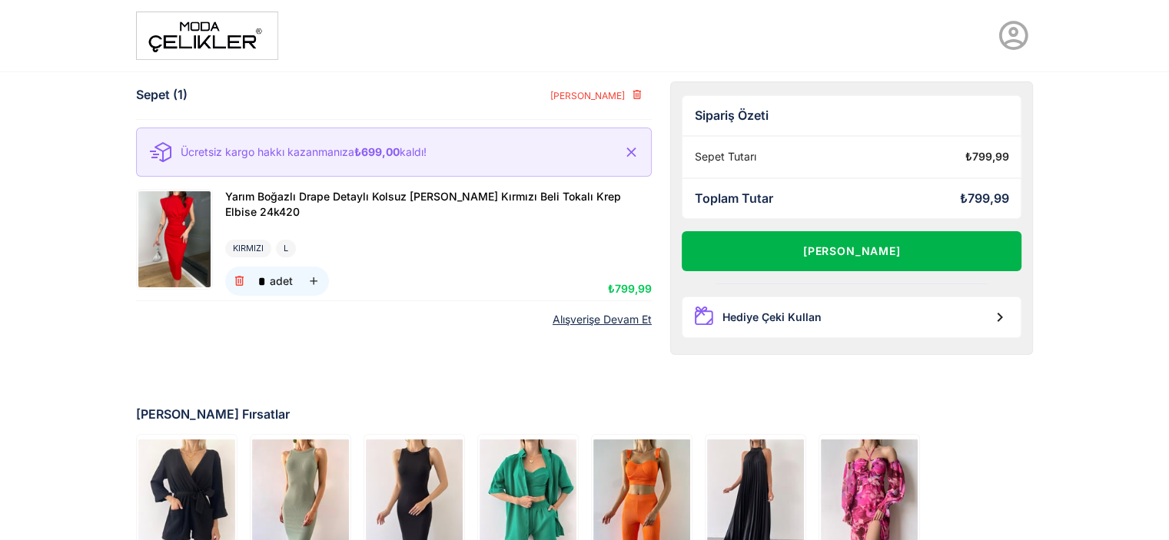
click at [859, 246] on button "[PERSON_NAME]" at bounding box center [852, 251] width 340 height 40
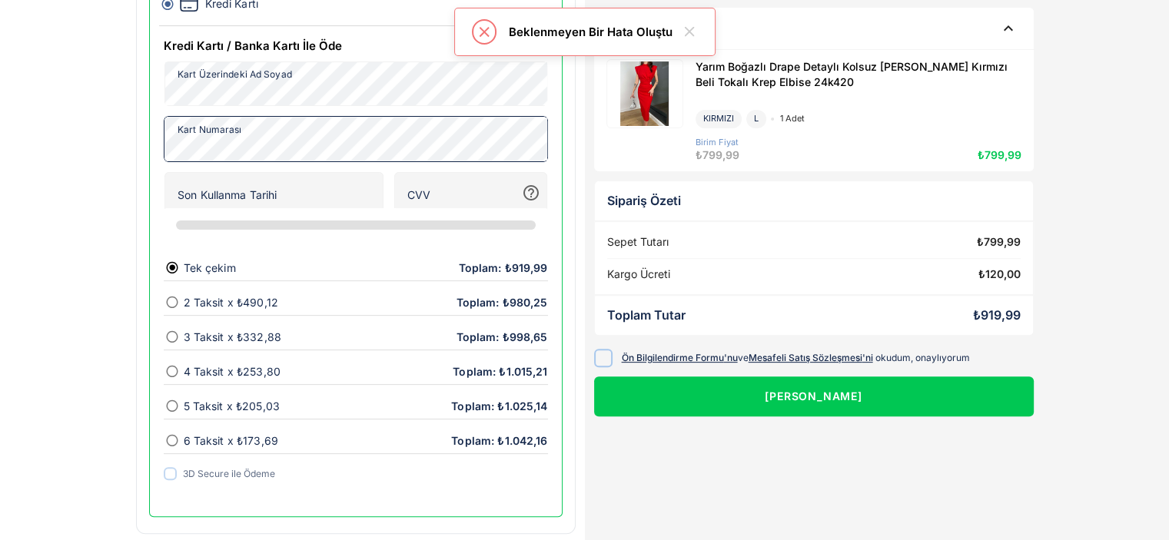
scroll to position [364, 0]
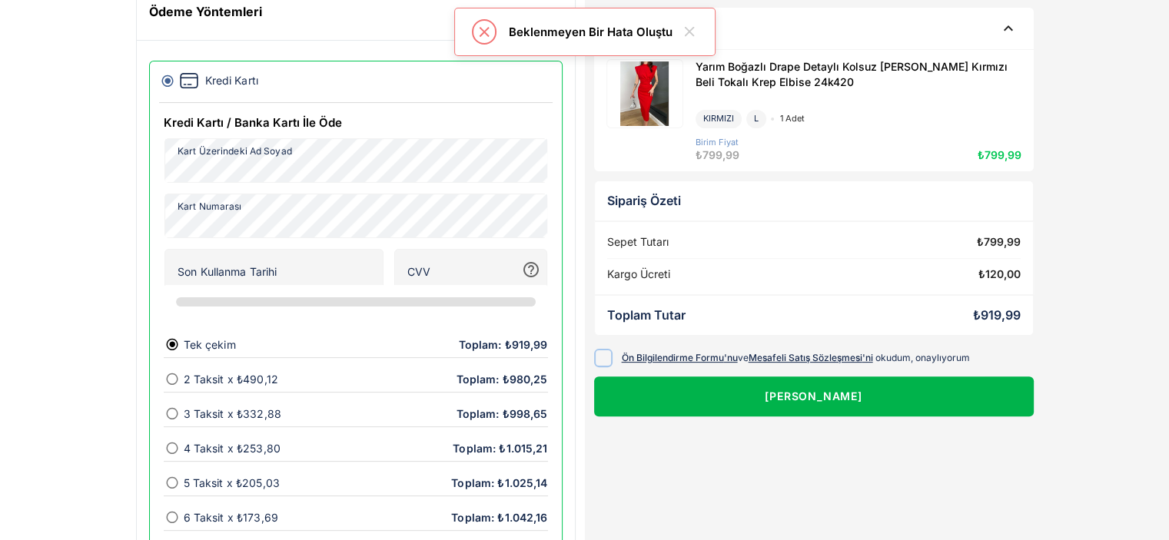
drag, startPoint x: 606, startPoint y: 353, endPoint x: 624, endPoint y: 386, distance: 37.5
click at [605, 354] on icon at bounding box center [603, 358] width 12 height 12
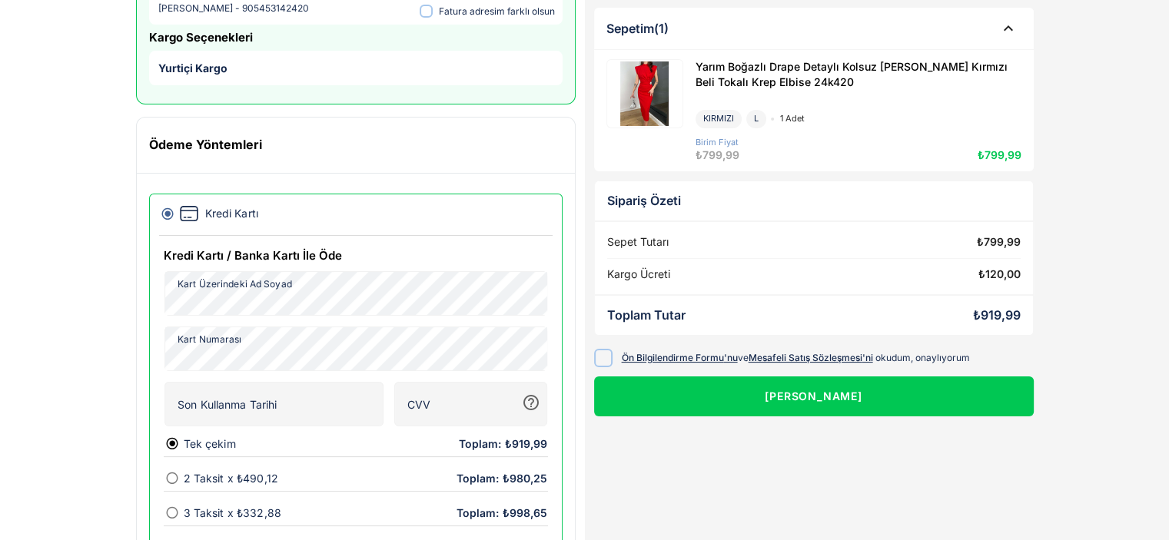
scroll to position [407, 0]
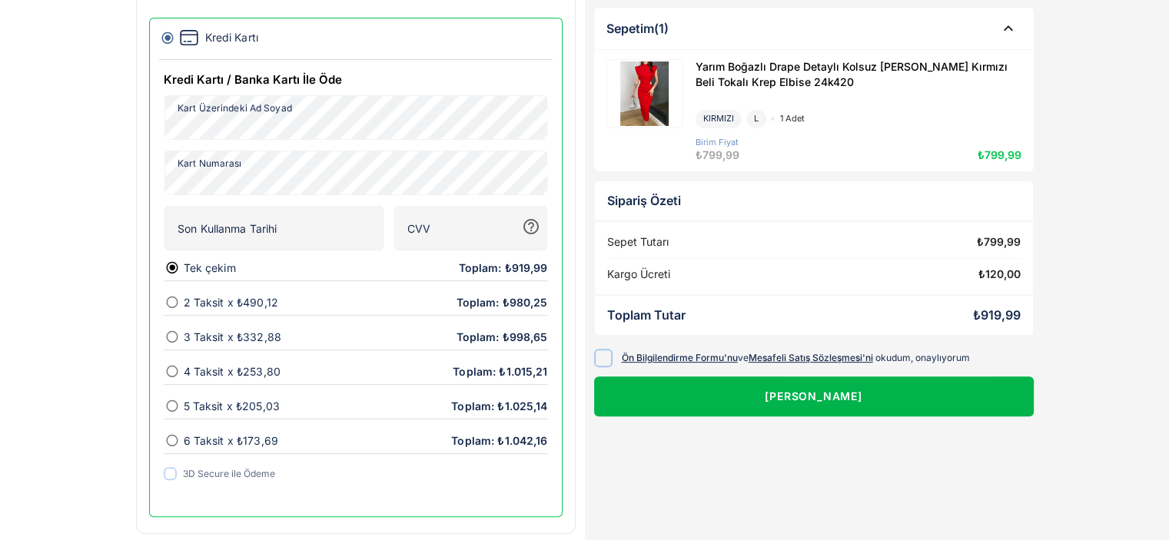
click at [786, 394] on button "[PERSON_NAME]" at bounding box center [814, 397] width 440 height 40
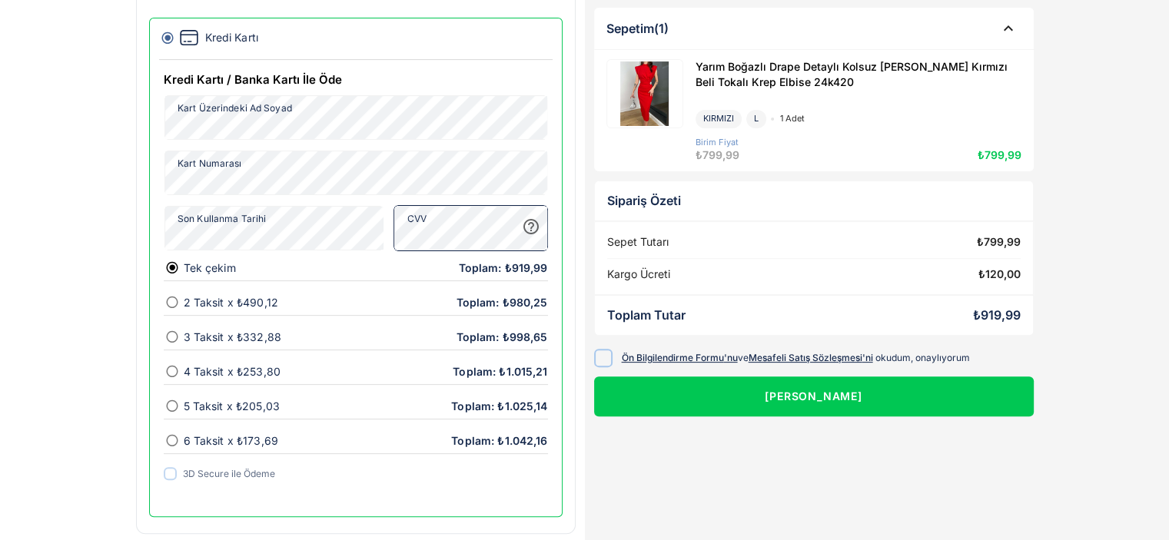
click at [878, 387] on button "[PERSON_NAME]" at bounding box center [814, 397] width 440 height 40
